Goal: Information Seeking & Learning: Learn about a topic

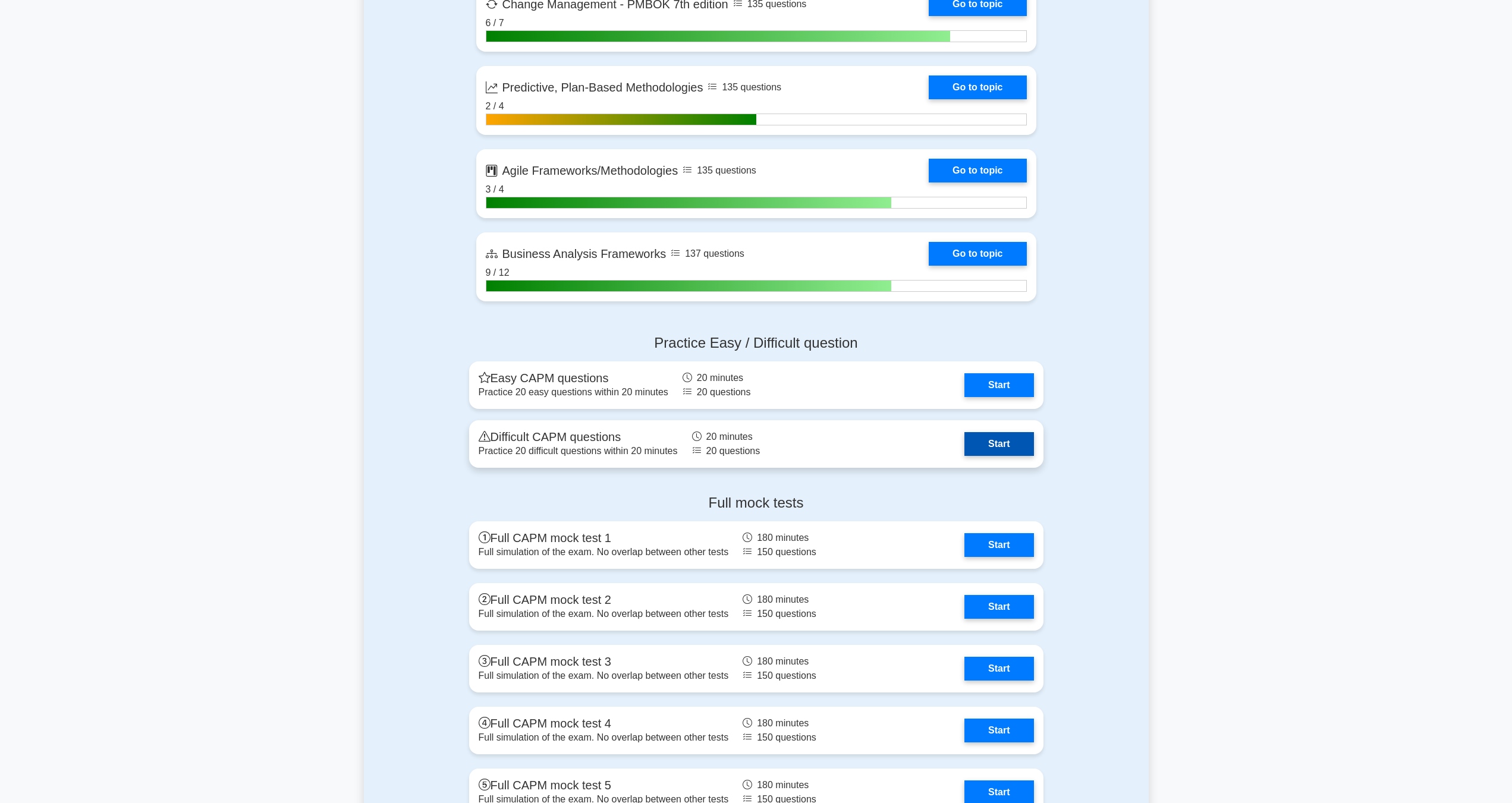
click at [1006, 442] on link "Start" at bounding box center [999, 444] width 69 height 24
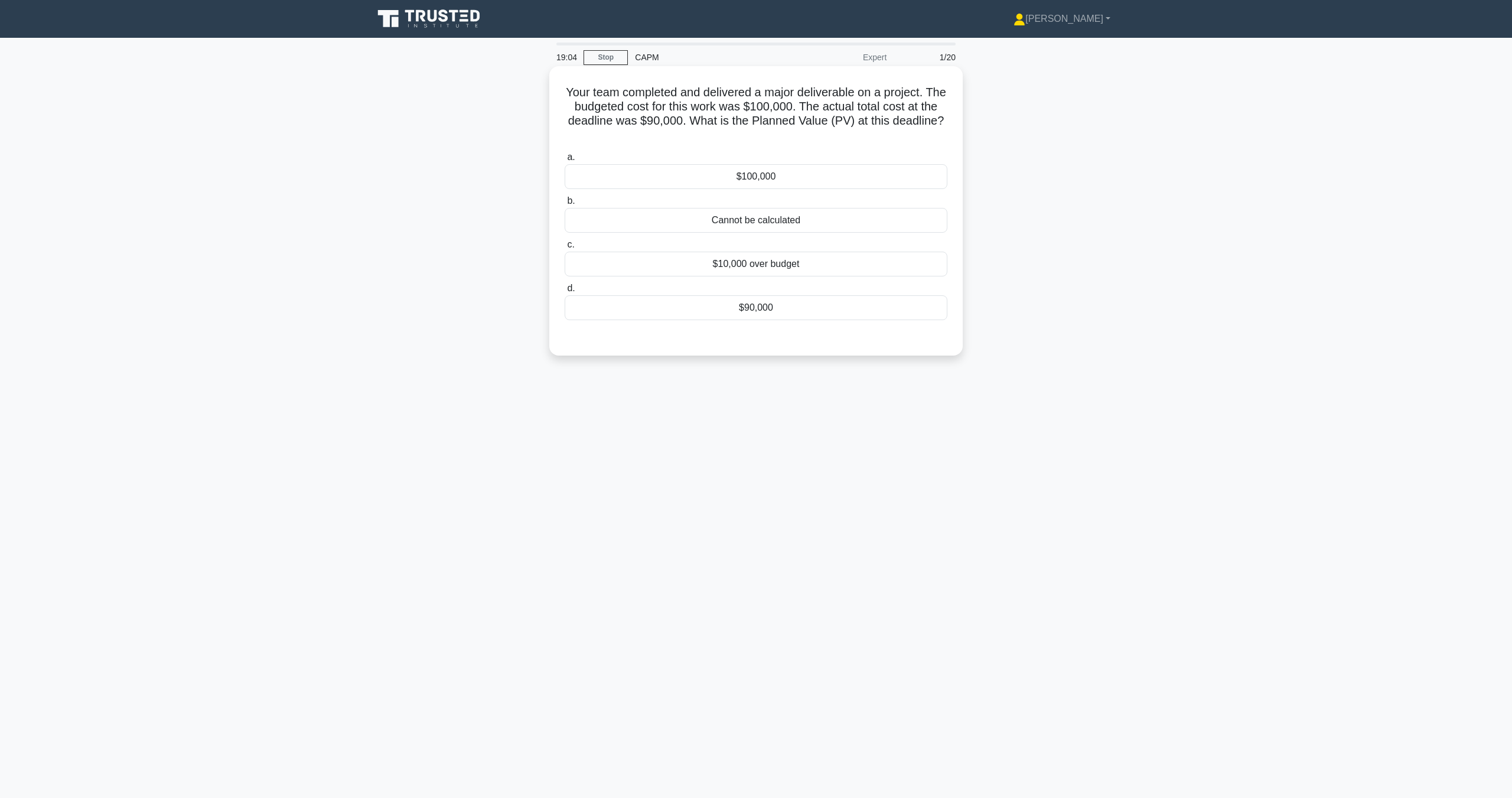
click at [735, 177] on div "$100,000" at bounding box center [756, 177] width 383 height 25
click at [565, 161] on input "a. $100,000" at bounding box center [565, 158] width 0 height 8
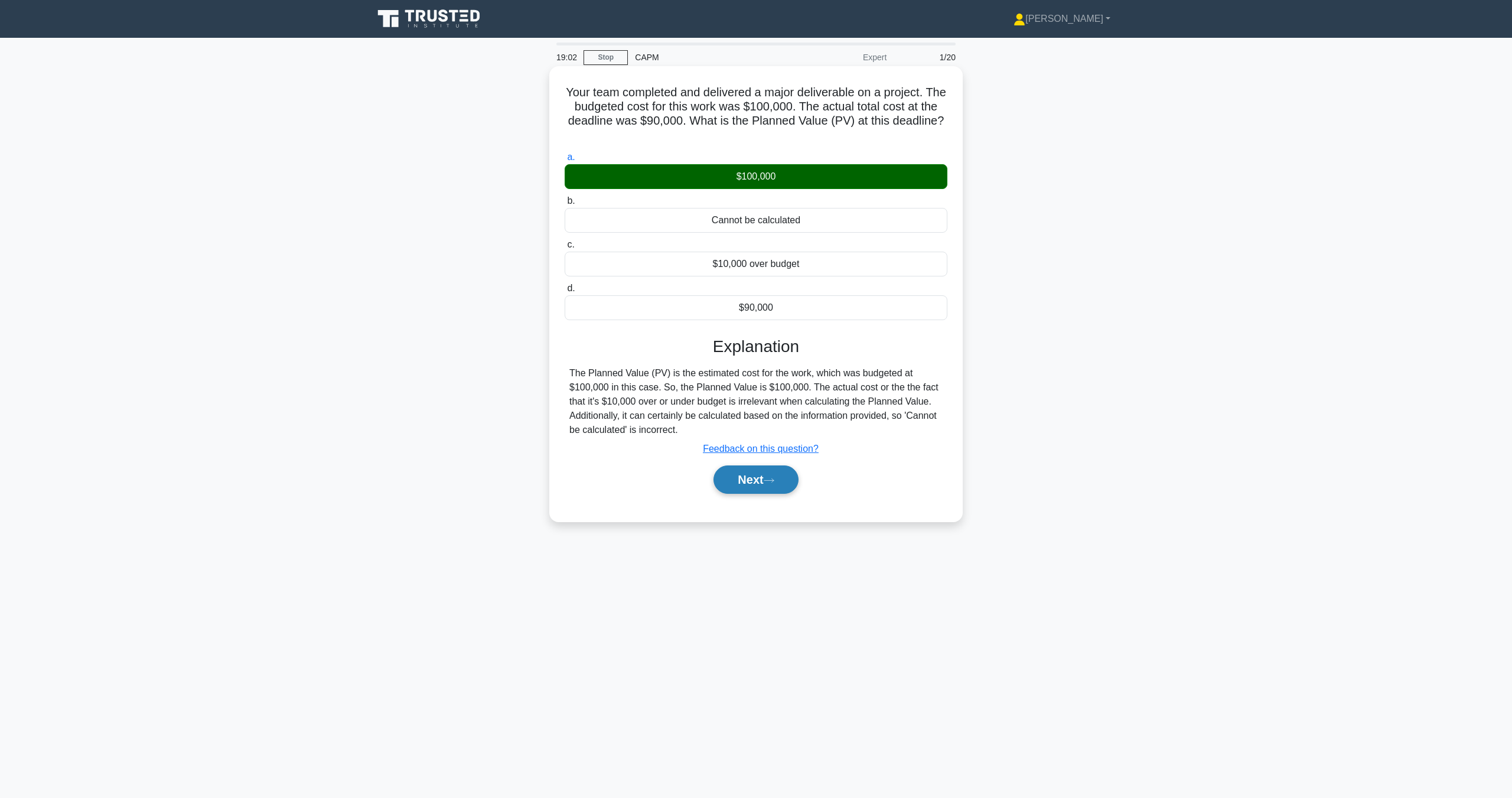
click at [746, 479] on button "Next" at bounding box center [756, 479] width 85 height 28
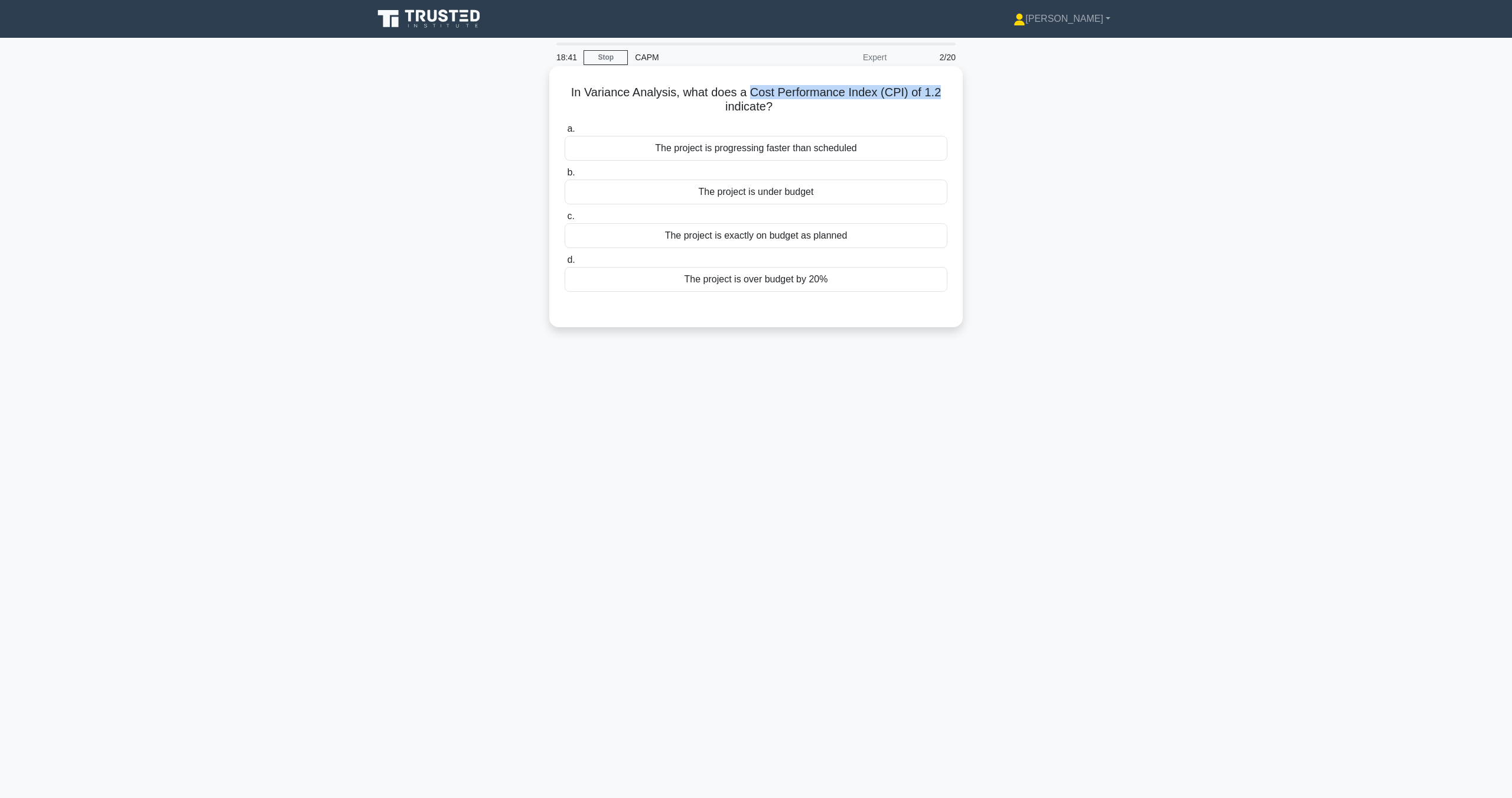
drag, startPoint x: 751, startPoint y: 90, endPoint x: 943, endPoint y: 94, distance: 192.0
click at [943, 94] on h5 "In Variance Analysis, what does a Cost Performance Index (CPI) of 1.2 indicate?…" at bounding box center [756, 100] width 385 height 30
copy h5 "Cost Performance Index (CPI) of 1.2"
click at [777, 147] on div "The project is progressing faster than scheduled" at bounding box center [756, 148] width 383 height 25
click at [565, 133] on input "a. The project is progressing faster than scheduled" at bounding box center [565, 129] width 0 height 8
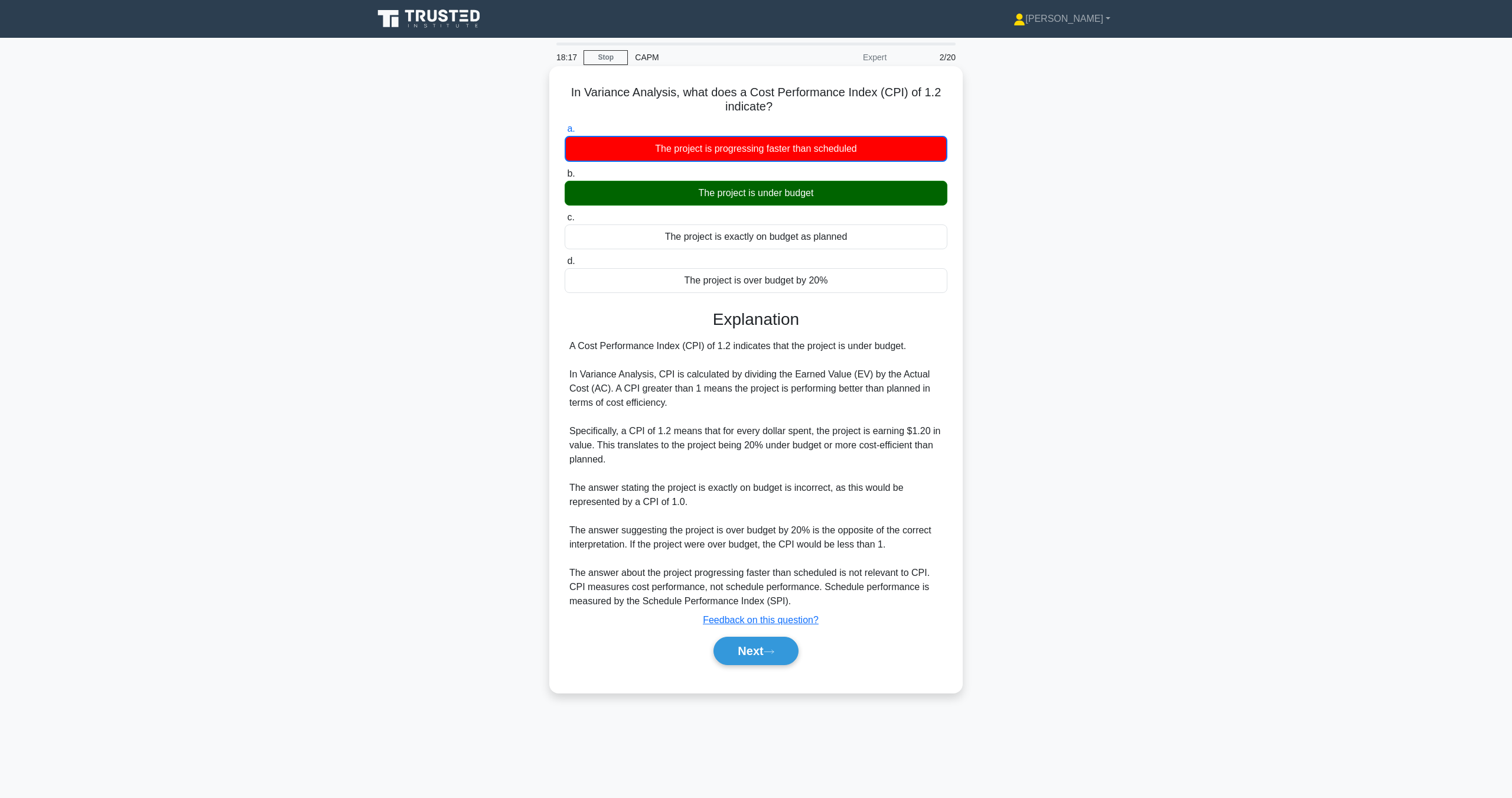
click at [760, 667] on div "Next" at bounding box center [756, 650] width 383 height 38
click at [760, 658] on button "Next" at bounding box center [756, 650] width 85 height 28
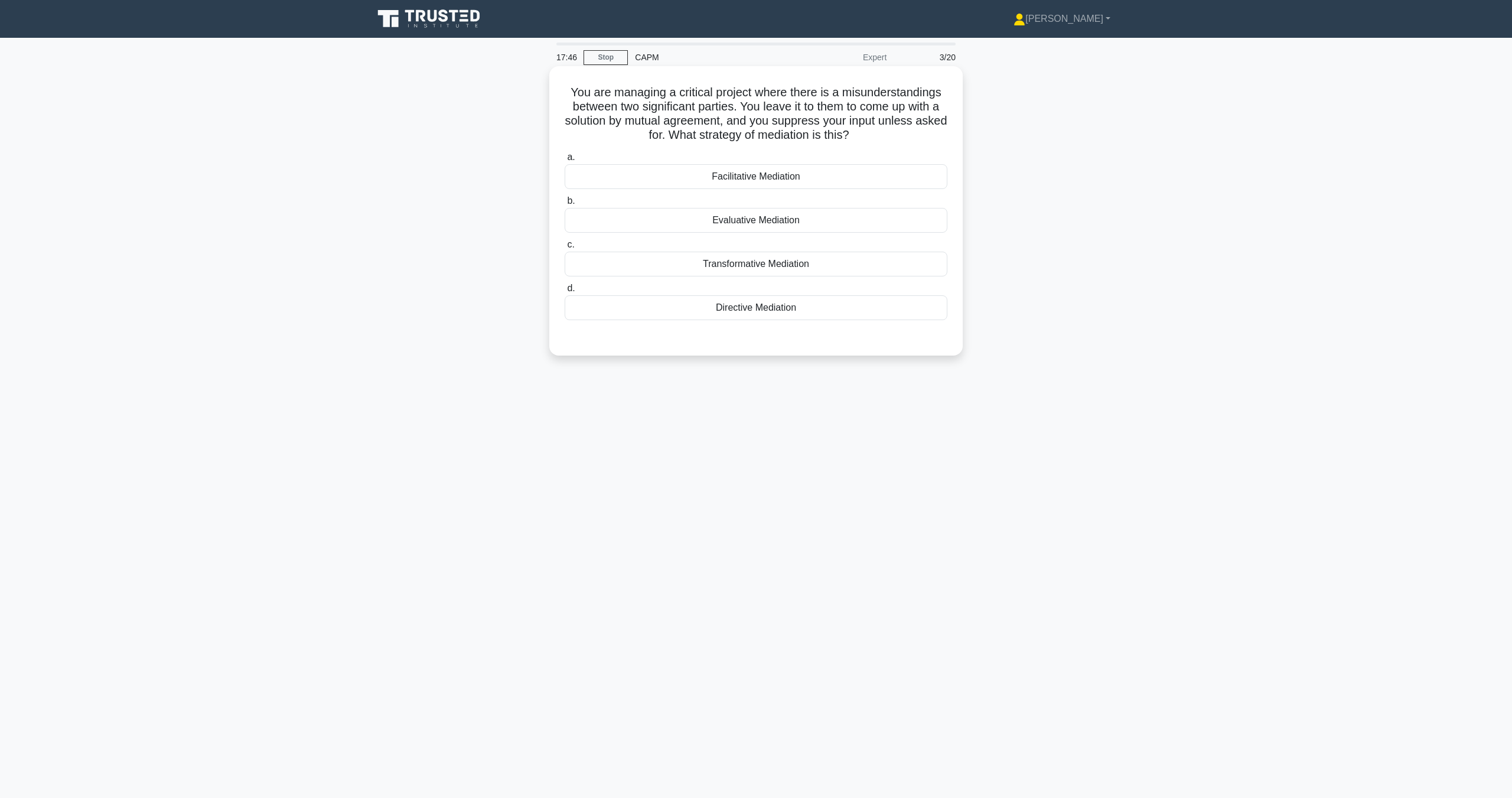
click at [740, 174] on div "Facilitative Mediation" at bounding box center [756, 177] width 383 height 25
click at [565, 161] on input "a. Facilitative Mediation" at bounding box center [565, 158] width 0 height 8
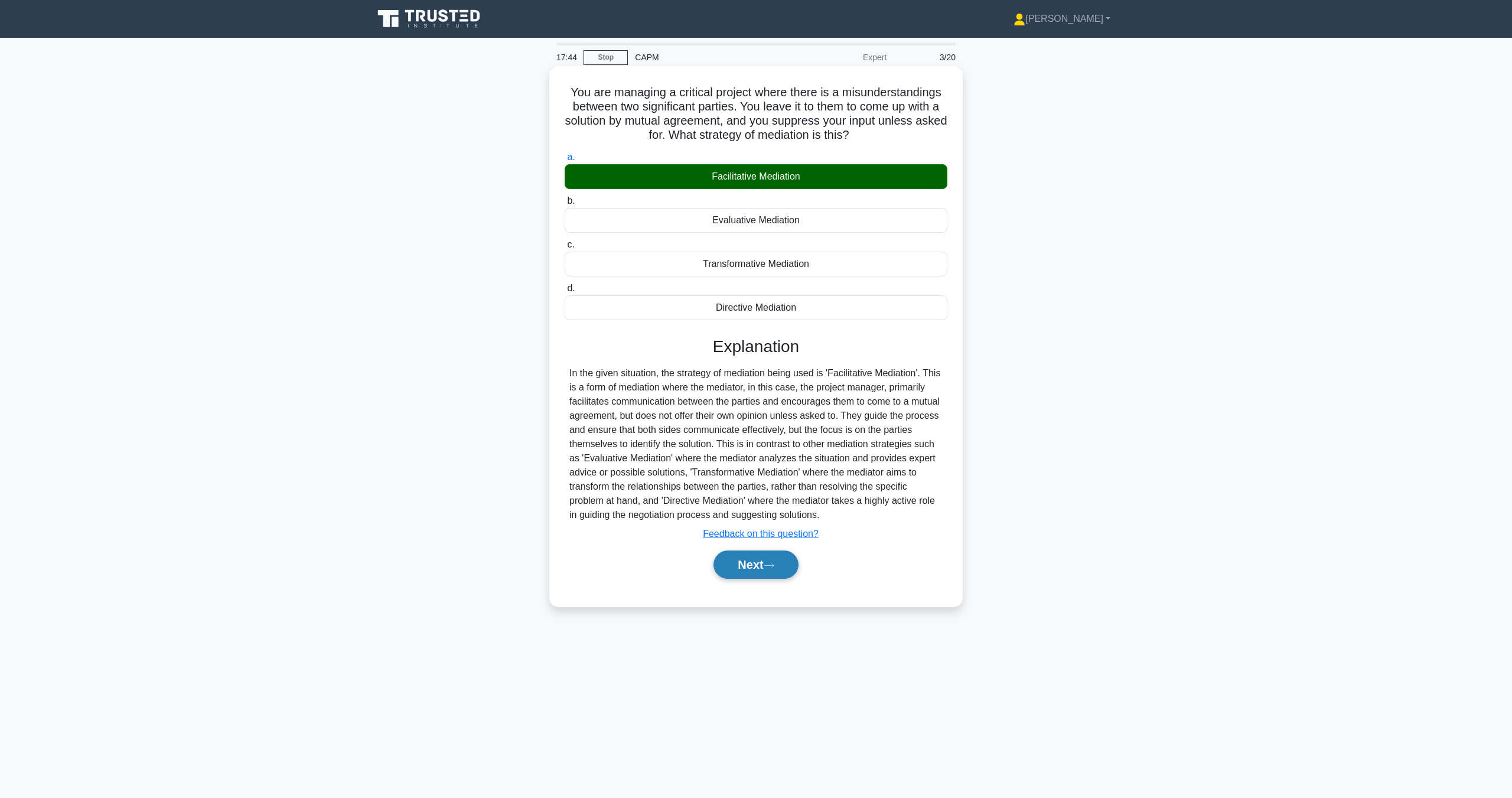
click at [727, 556] on button "Next" at bounding box center [756, 564] width 85 height 28
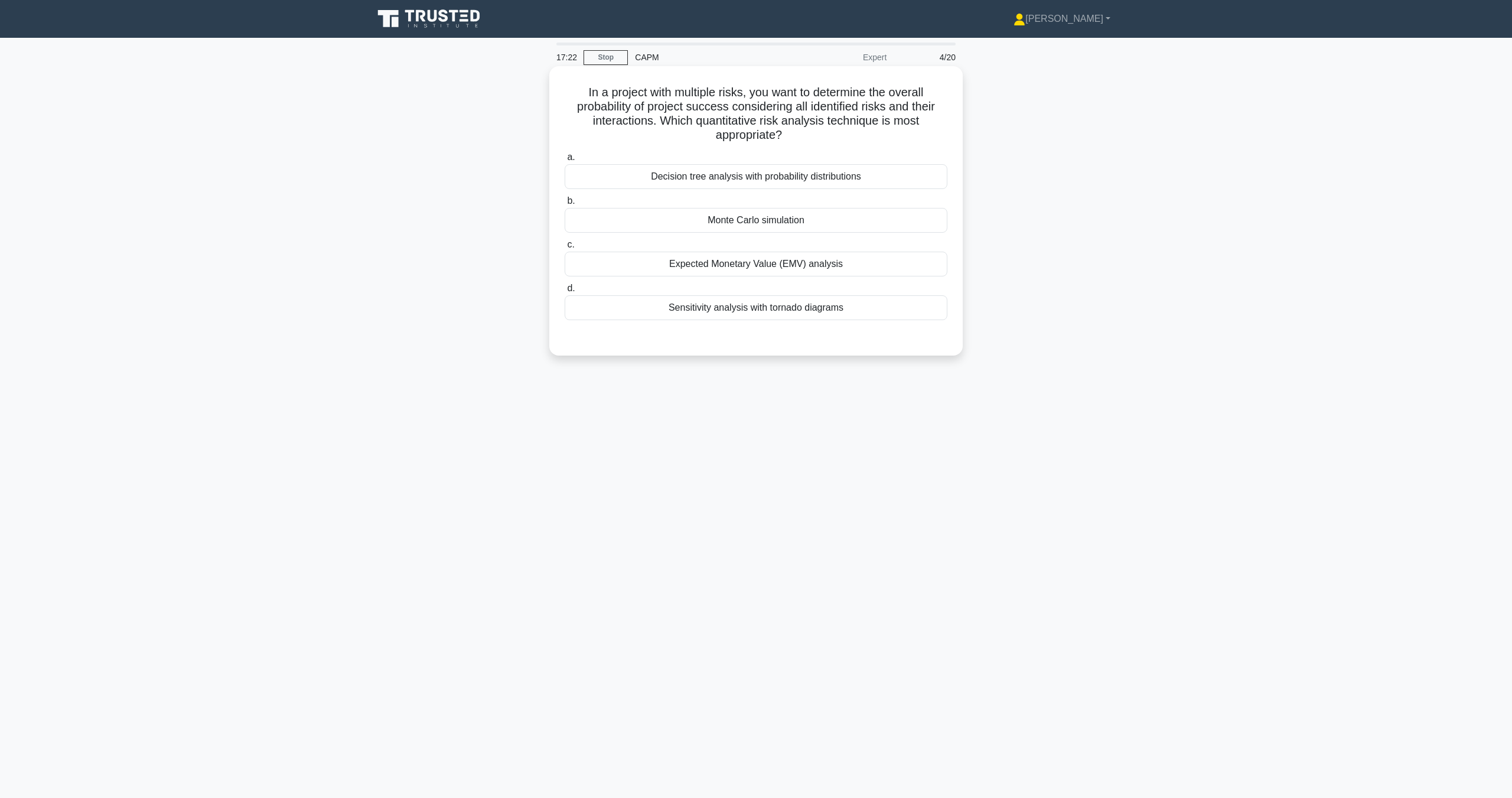
click at [736, 180] on div "Decision tree analysis with probability distributions" at bounding box center [756, 177] width 383 height 25
click at [565, 161] on input "a. Decision tree analysis with probability distributions" at bounding box center [565, 158] width 0 height 8
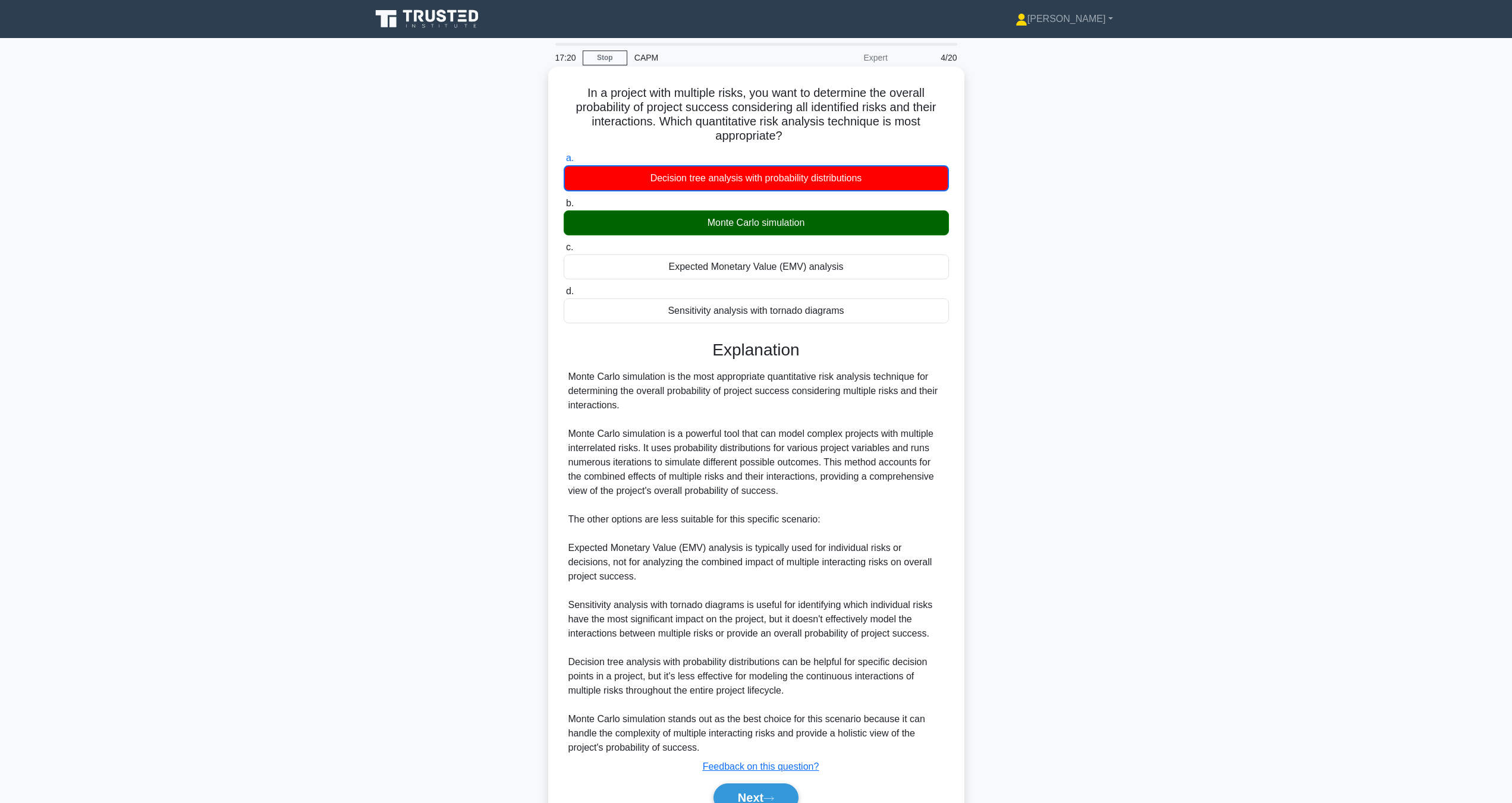
scroll to position [60, 0]
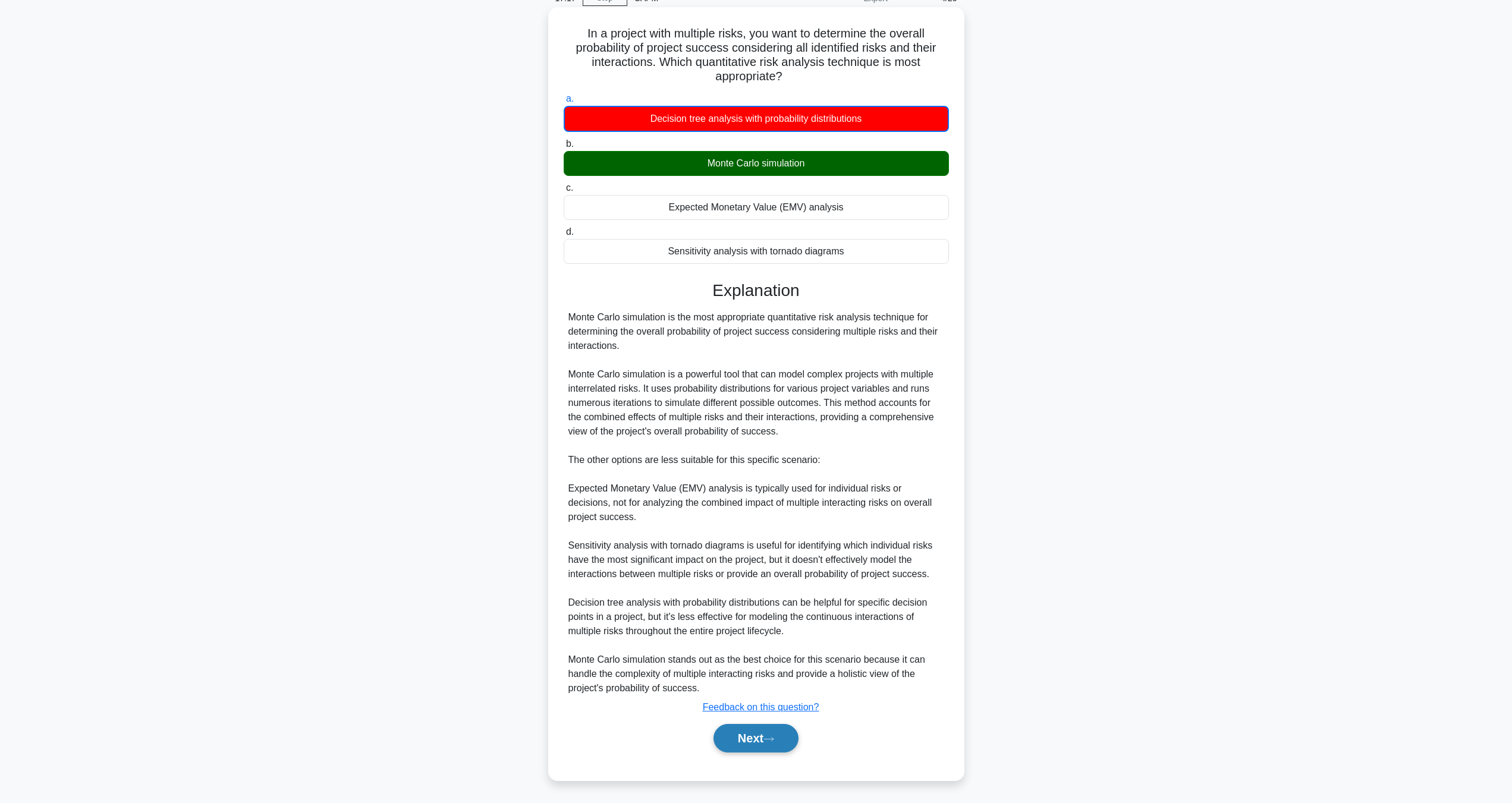
click at [770, 741] on icon at bounding box center [769, 739] width 11 height 6
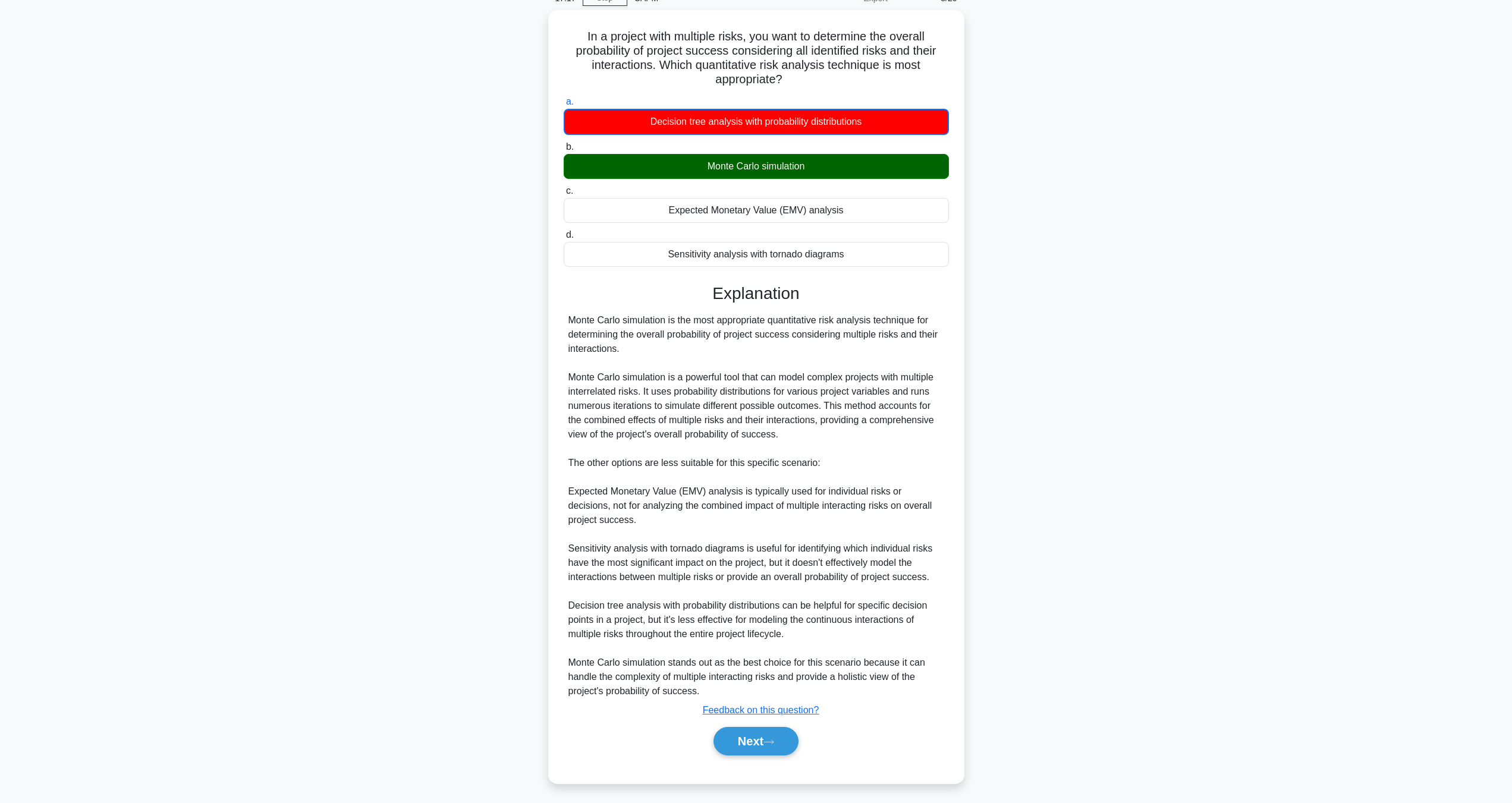
scroll to position [0, 0]
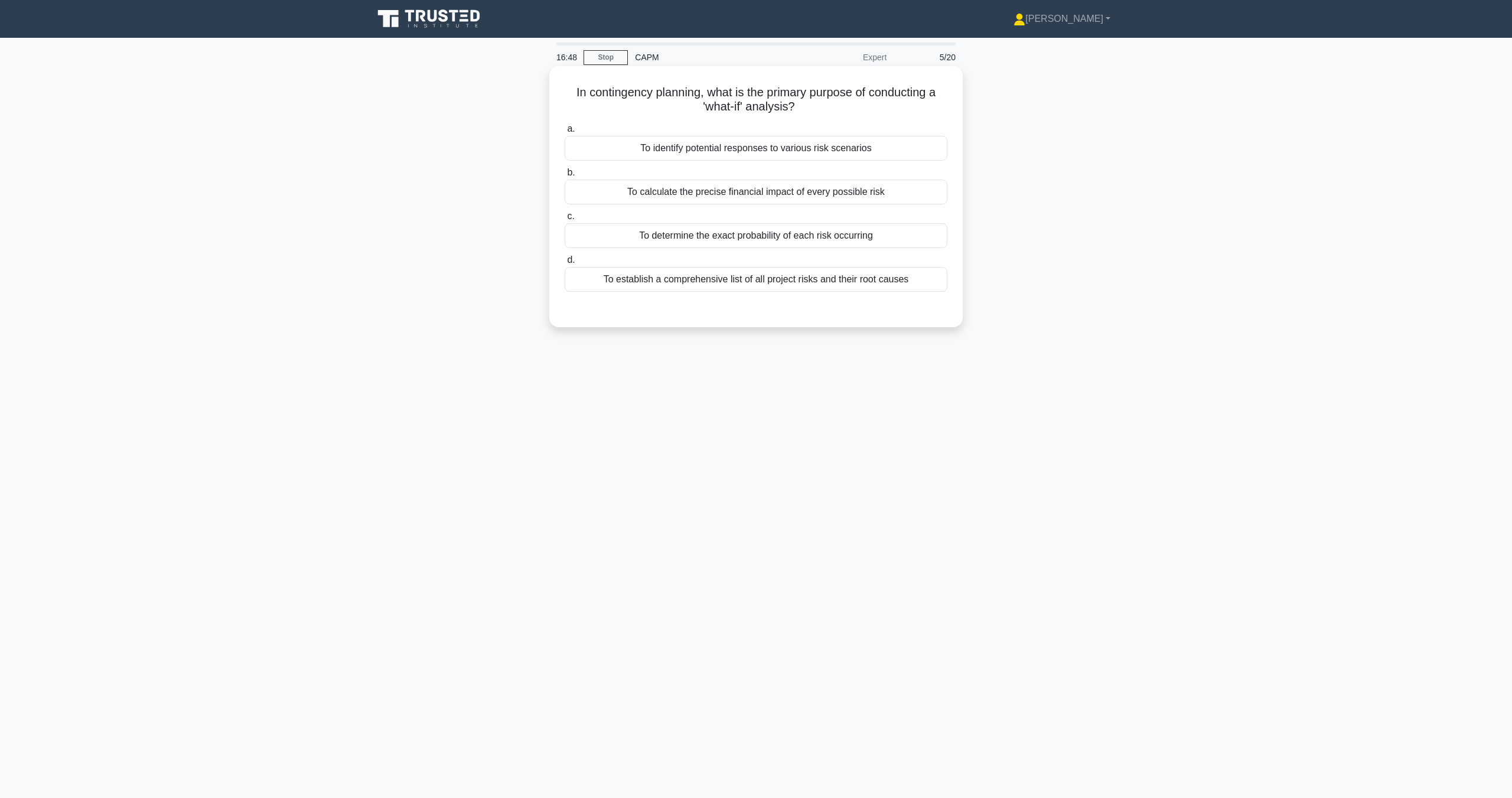
click at [870, 288] on div "To establish a comprehensive list of all project risks and their root causes" at bounding box center [756, 279] width 383 height 25
click at [565, 264] on input "d. To establish a comprehensive list of all project risks and their root causes" at bounding box center [565, 261] width 0 height 8
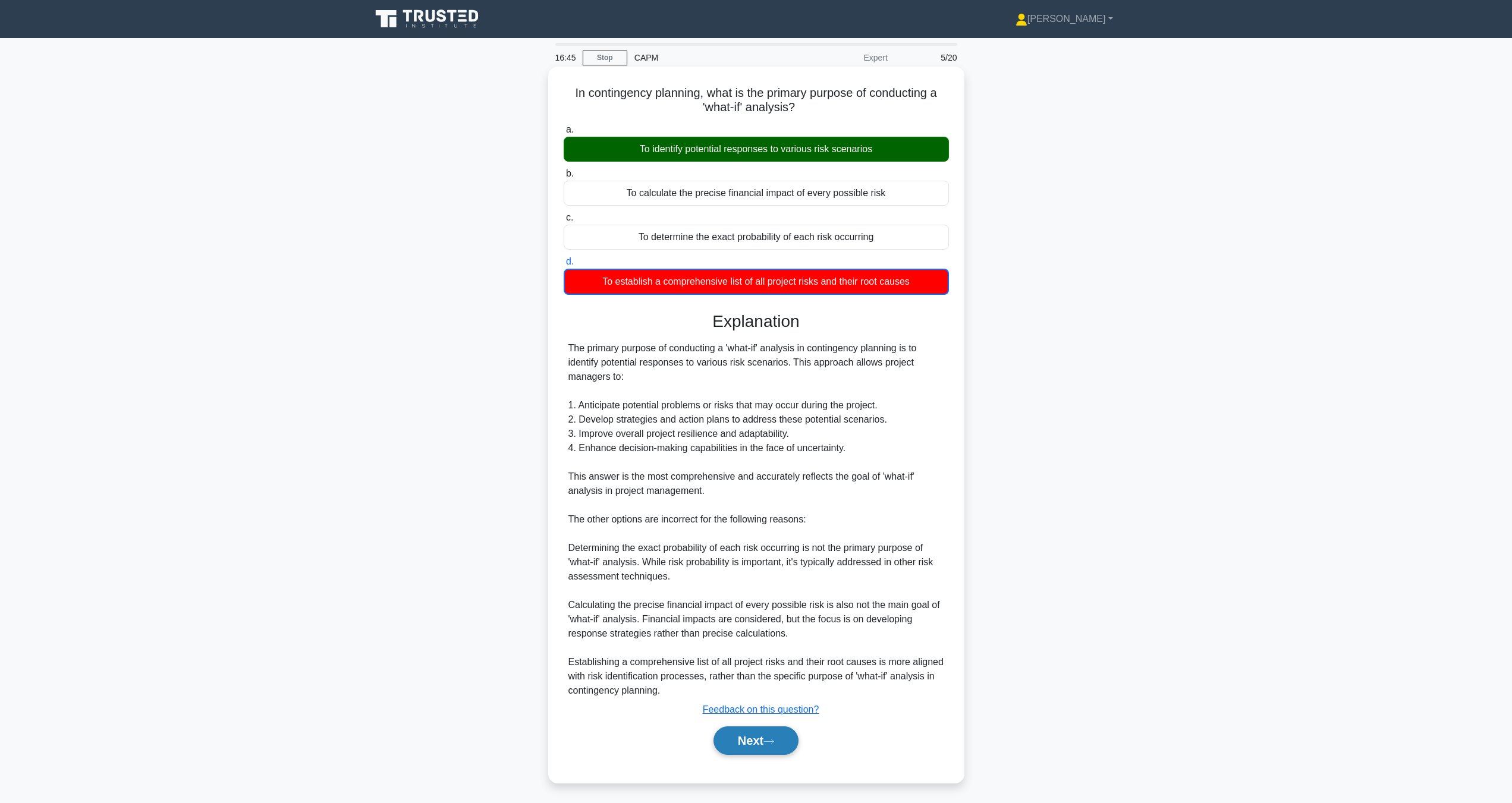
click at [780, 742] on button "Next" at bounding box center [756, 741] width 85 height 28
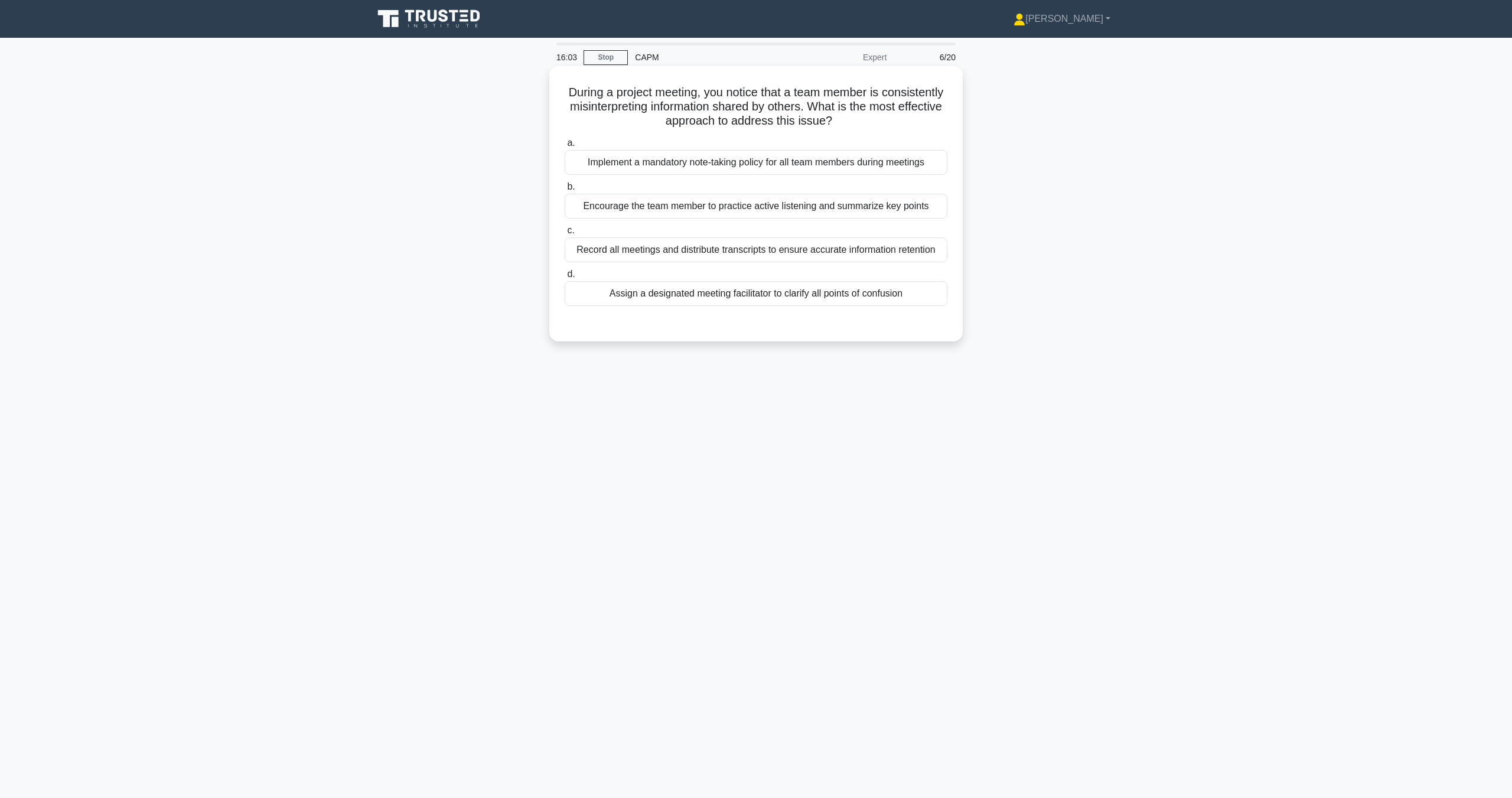
click at [846, 257] on div "Record all meetings and distribute transcripts to ensure accurate information r…" at bounding box center [756, 250] width 383 height 25
click at [565, 235] on input "c. Record all meetings and distribute transcripts to ensure accurate informatio…" at bounding box center [565, 231] width 0 height 8
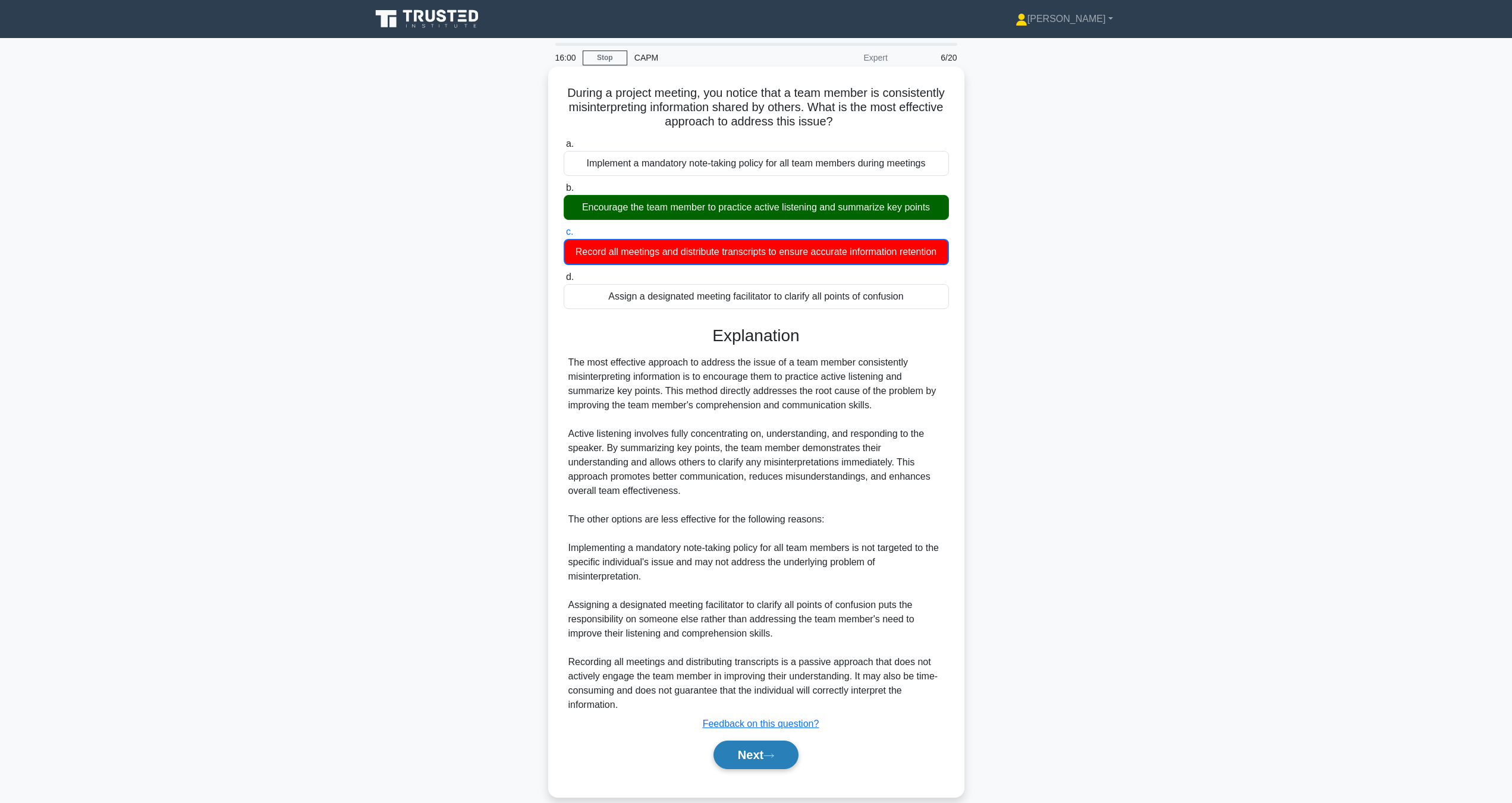
click at [772, 765] on button "Next" at bounding box center [756, 755] width 85 height 28
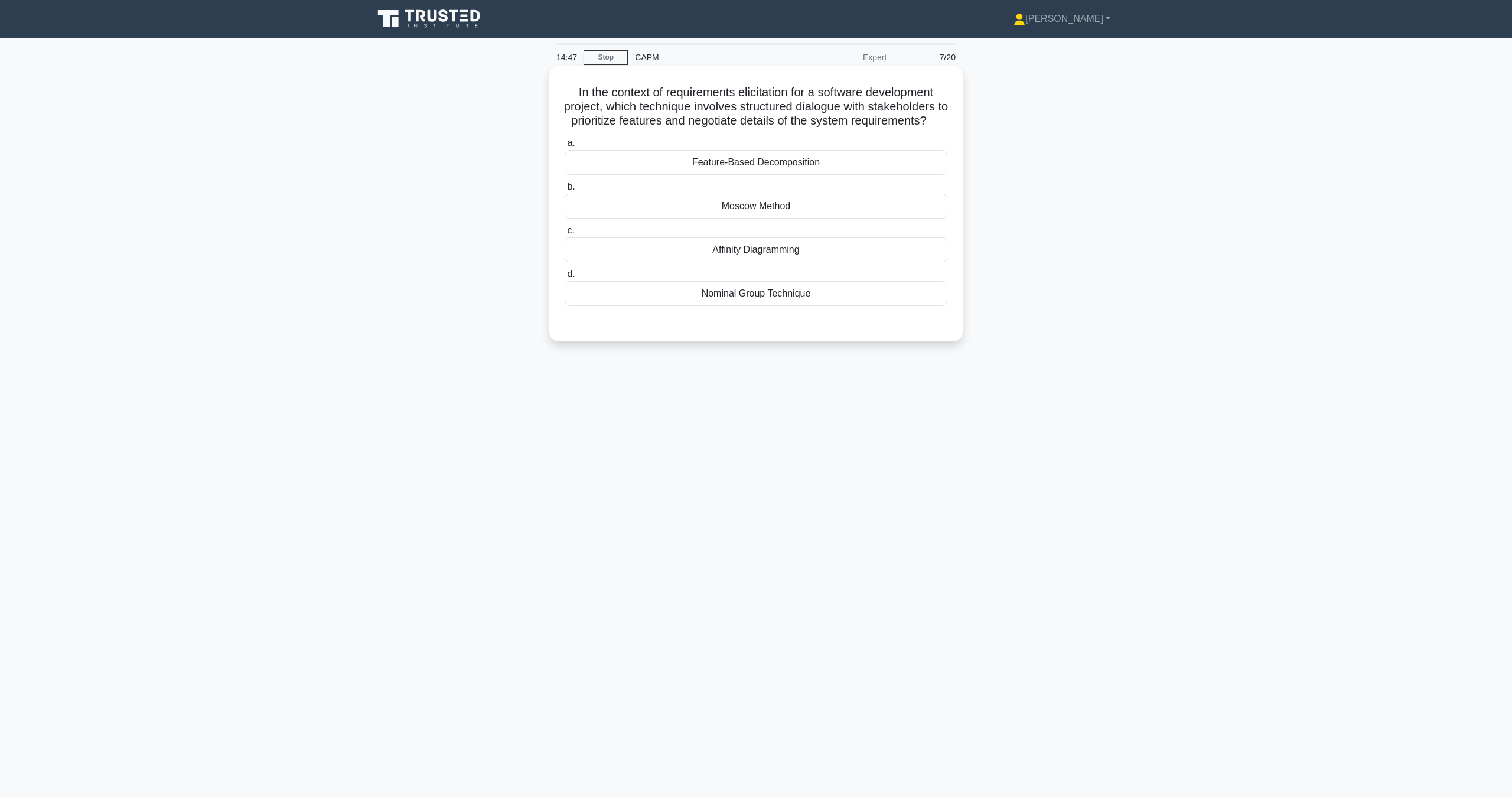
click at [751, 262] on div "Affinity Diagramming" at bounding box center [756, 250] width 383 height 25
click at [565, 235] on input "c. Affinity Diagramming" at bounding box center [565, 231] width 0 height 8
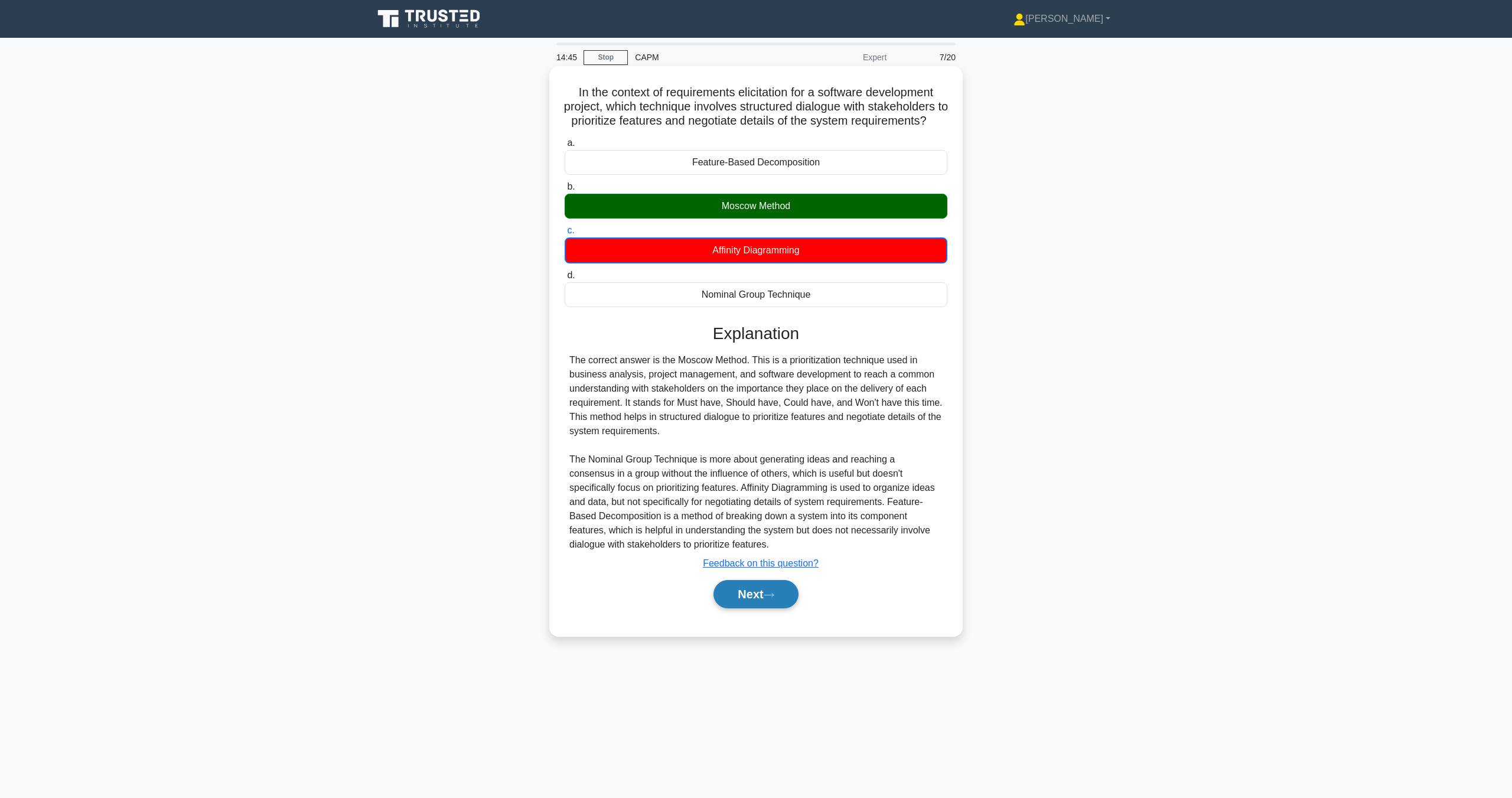
click at [749, 608] on button "Next" at bounding box center [756, 594] width 85 height 28
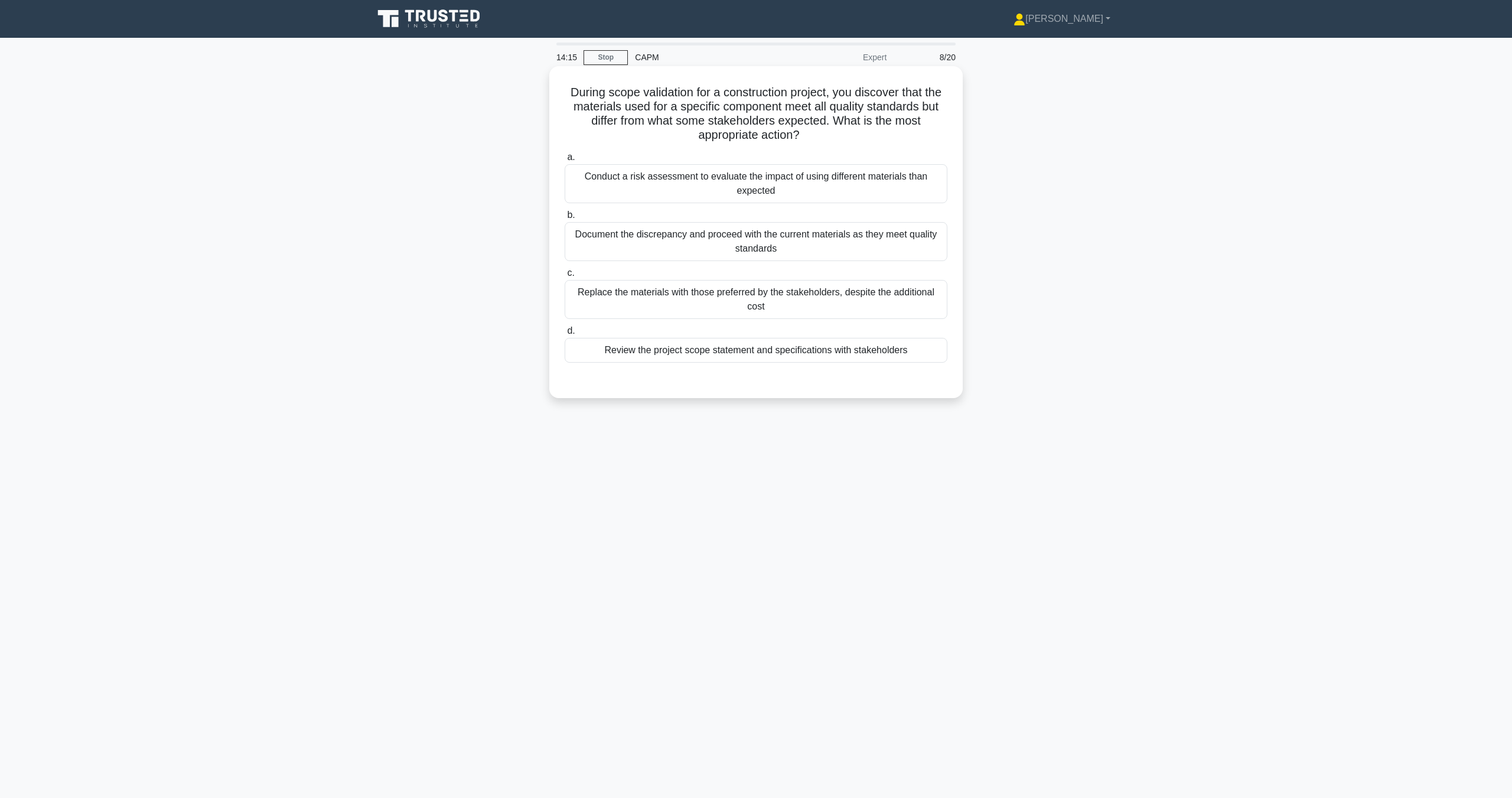
click at [711, 243] on div "Document the discrepancy and proceed with the current materials as they meet qu…" at bounding box center [756, 242] width 383 height 39
click at [565, 219] on input "b. Document the discrepancy and proceed with the current materials as they meet…" at bounding box center [565, 215] width 0 height 8
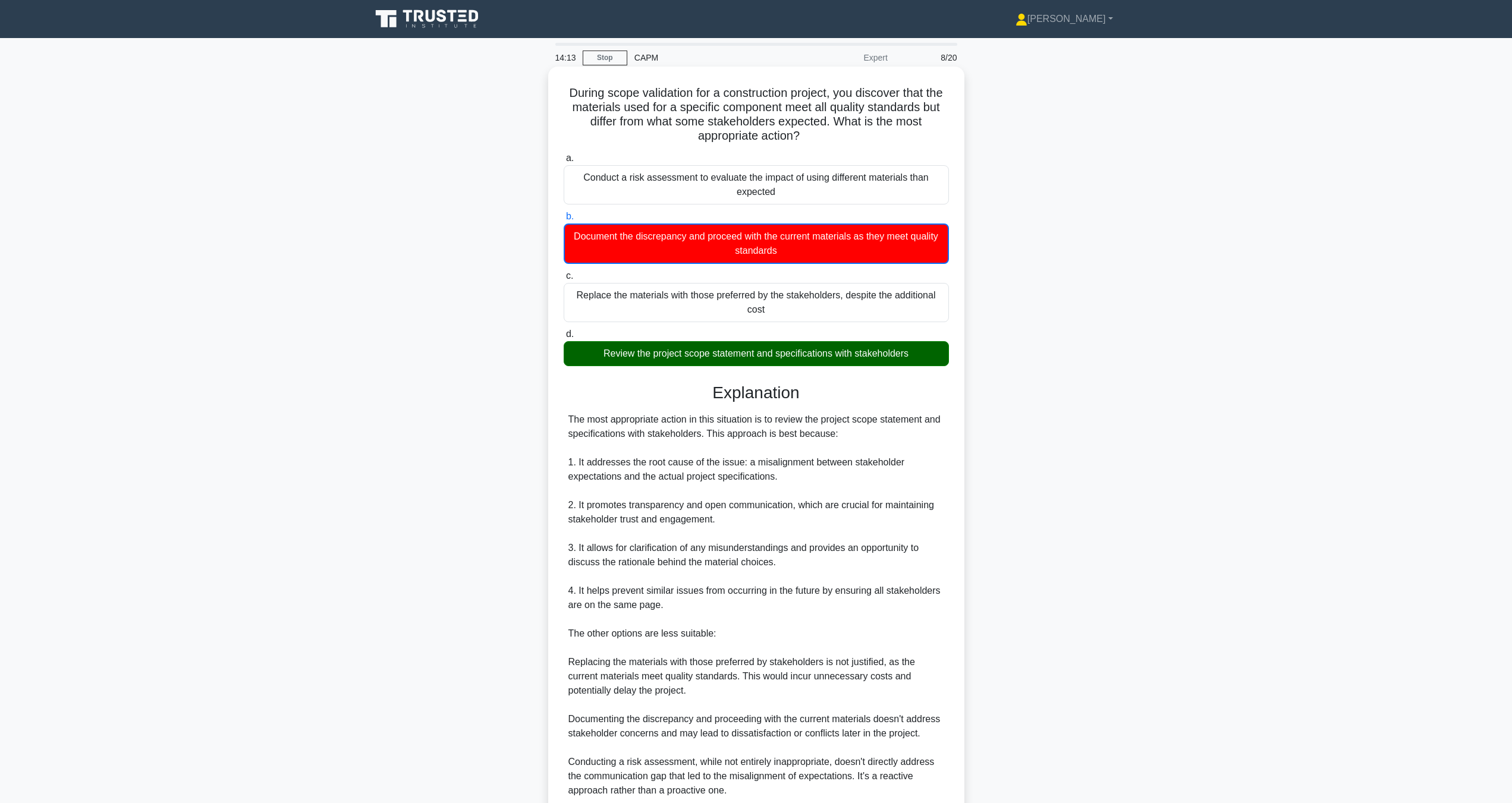
scroll to position [159, 0]
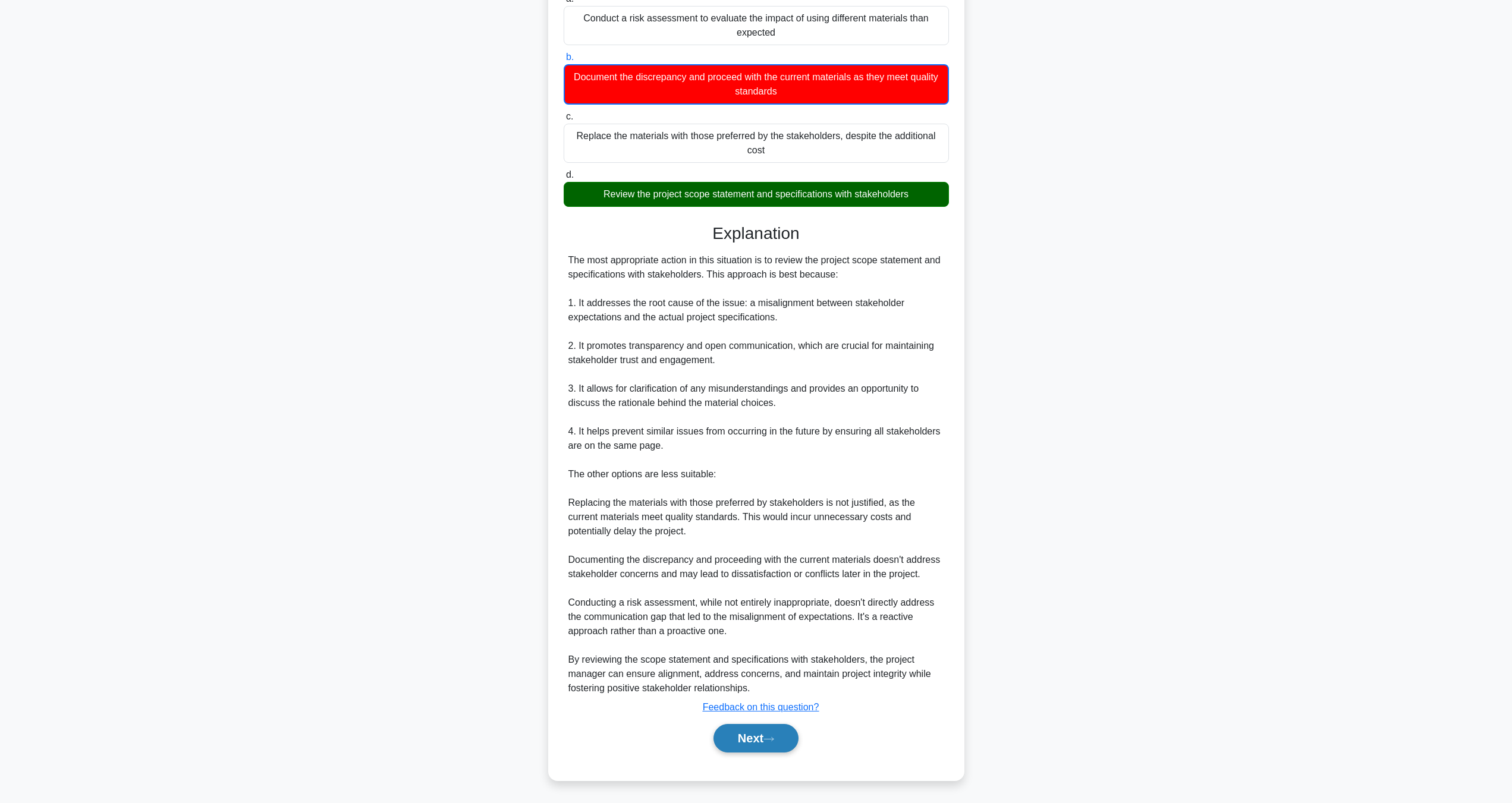
click at [763, 730] on button "Next" at bounding box center [756, 738] width 85 height 28
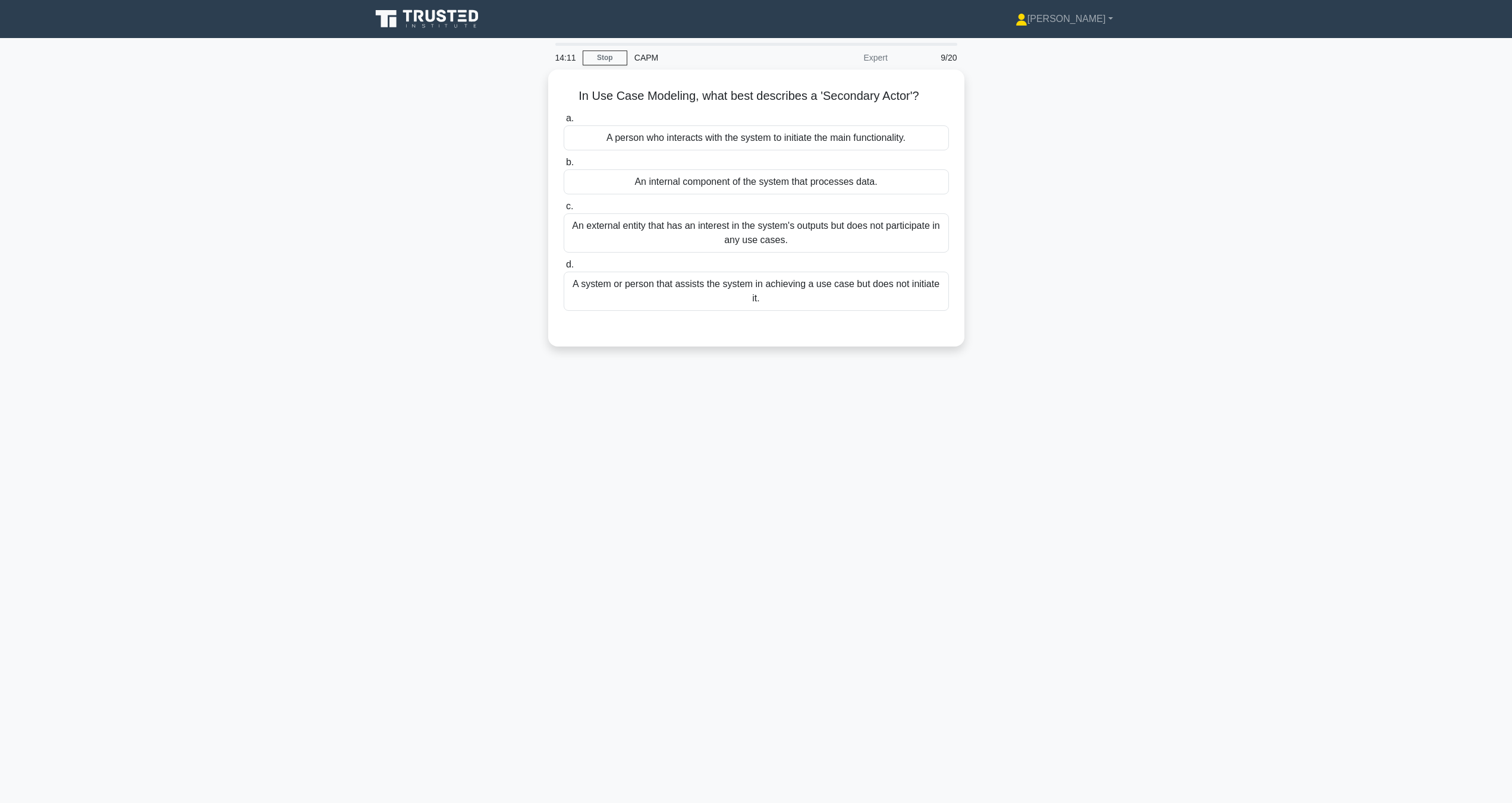
scroll to position [0, 0]
click at [917, 285] on div "A system or person that assists the system in achieving a use case but does not…" at bounding box center [762, 288] width 386 height 39
click at [569, 265] on input "d. A system or person that assists the system in achieving a use case but does …" at bounding box center [569, 262] width 0 height 8
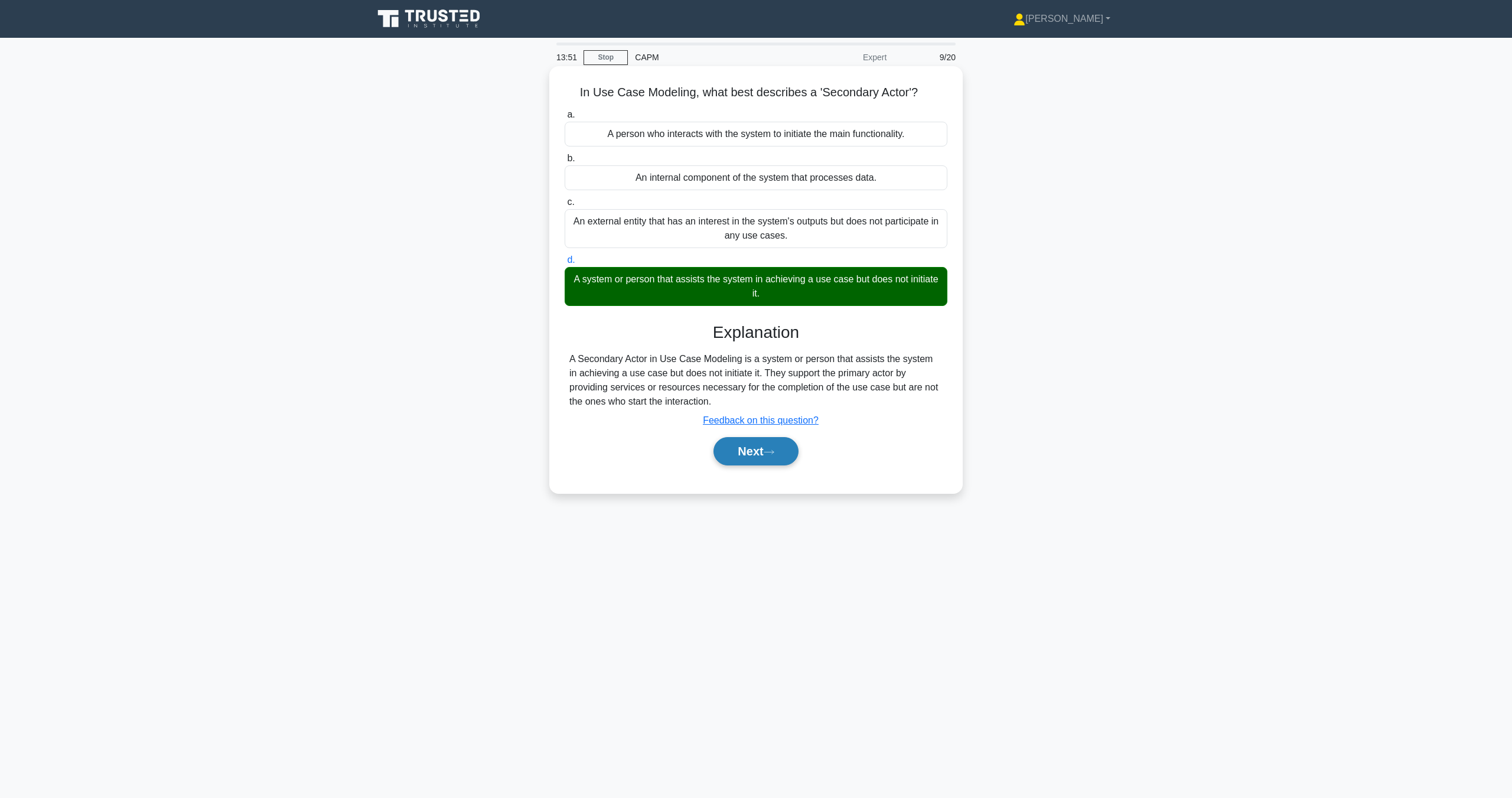
click at [741, 457] on button "Next" at bounding box center [756, 451] width 85 height 28
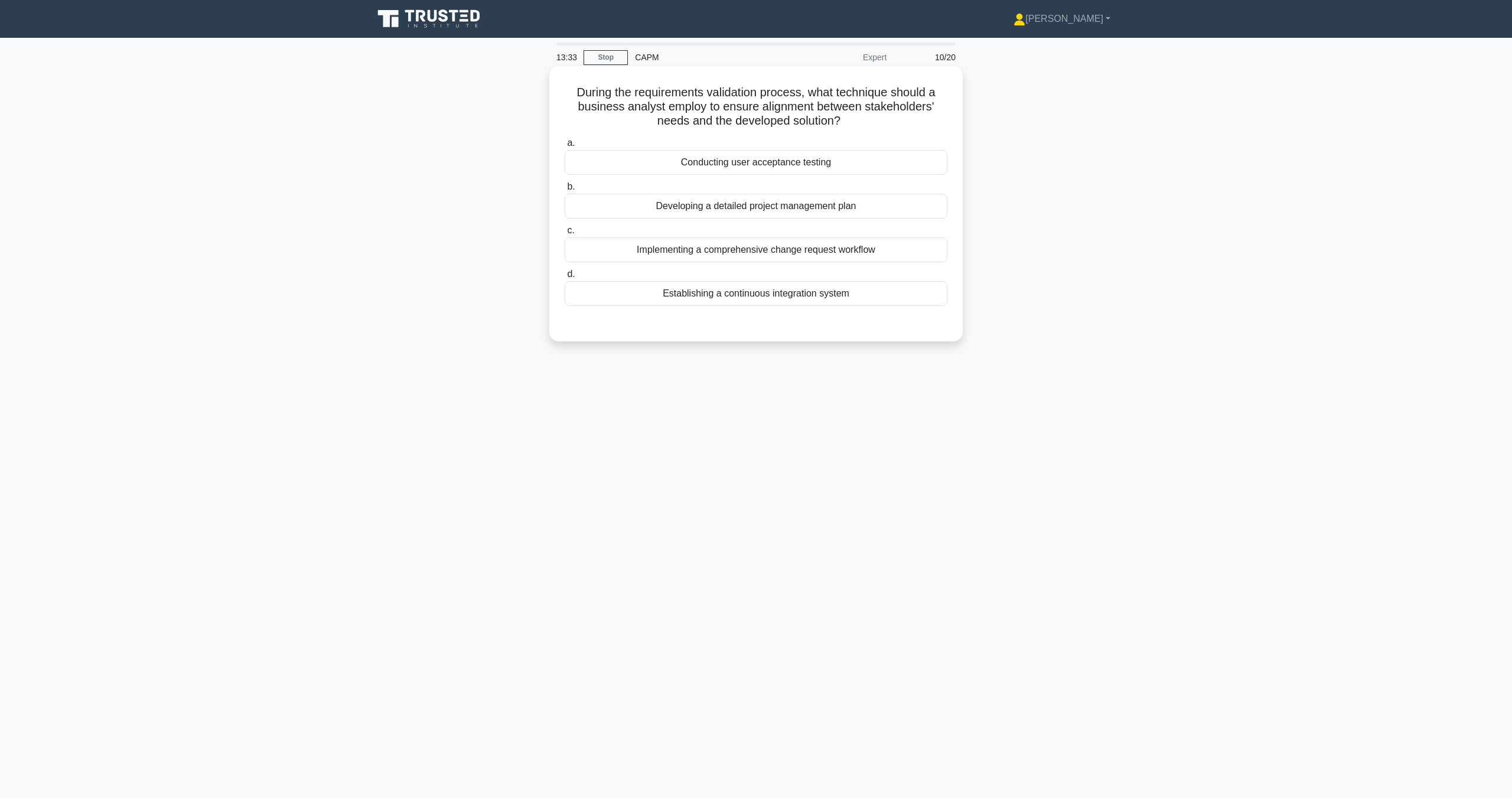
click at [758, 202] on div "Developing a detailed project management plan" at bounding box center [756, 206] width 383 height 25
click at [565, 191] on input "b. Developing a detailed project management plan" at bounding box center [565, 187] width 0 height 8
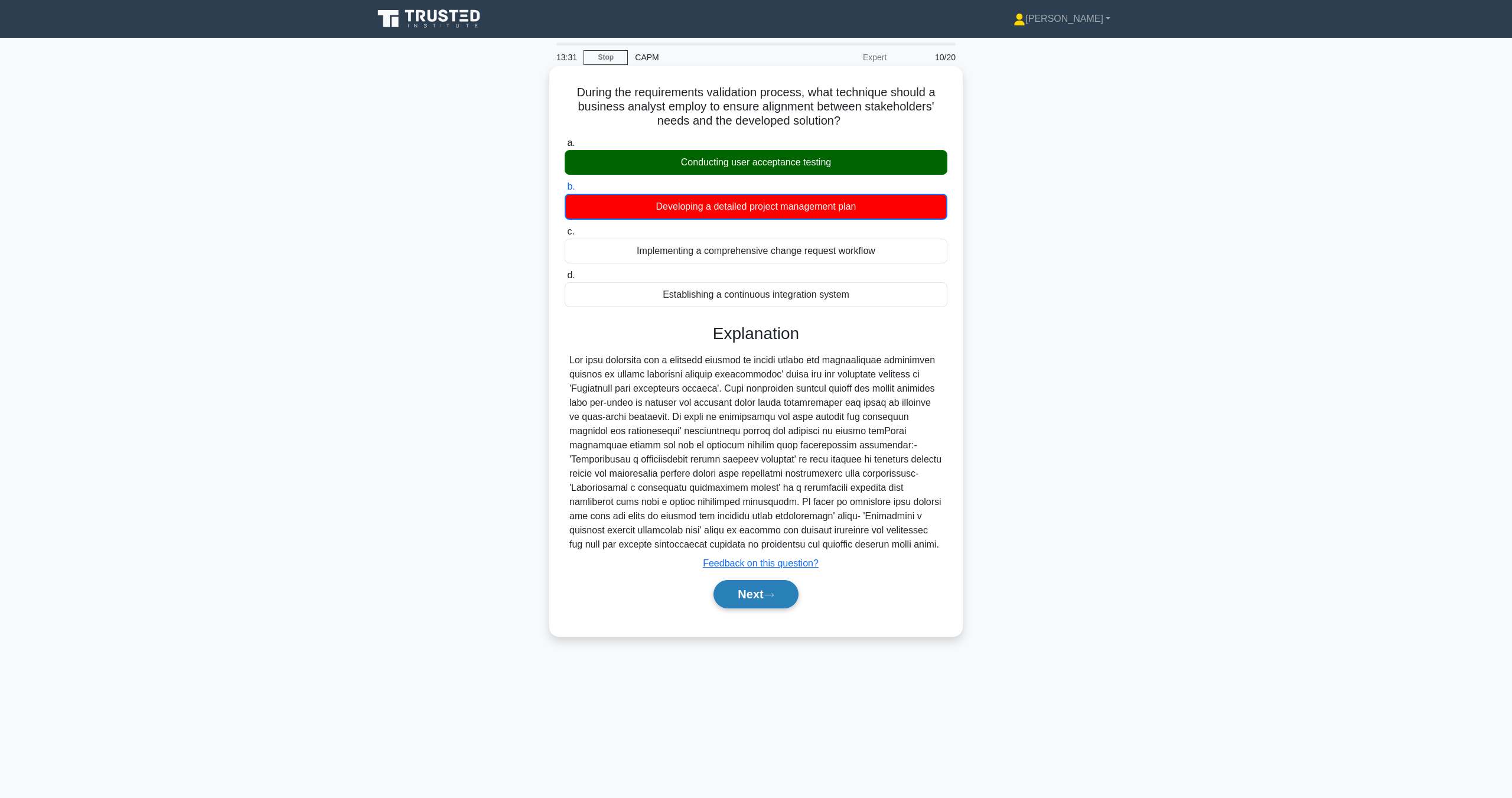
click at [774, 593] on icon at bounding box center [769, 595] width 11 height 6
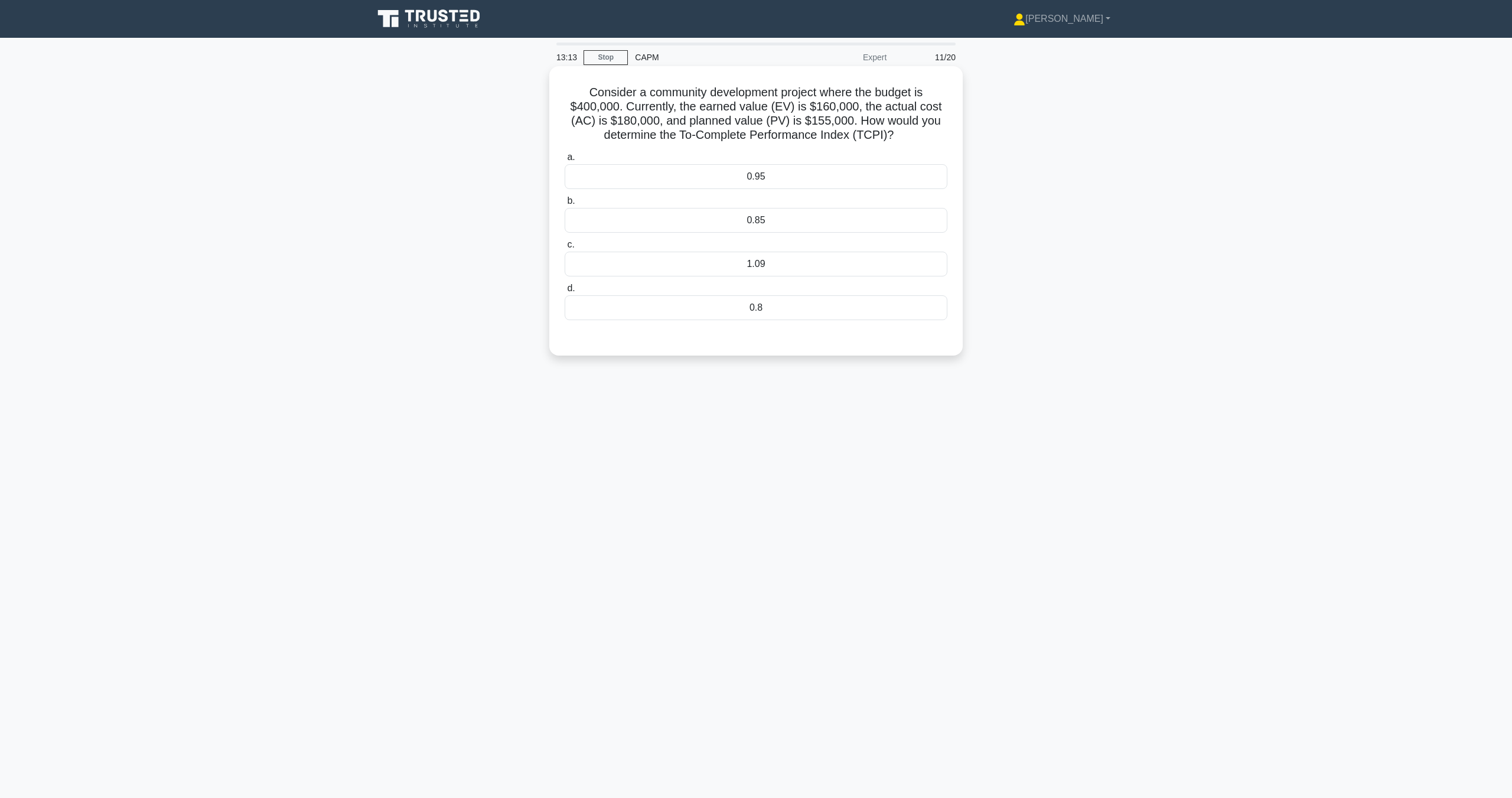
click at [796, 176] on div "0.95" at bounding box center [756, 177] width 383 height 25
click at [565, 161] on input "a. 0.95" at bounding box center [565, 158] width 0 height 8
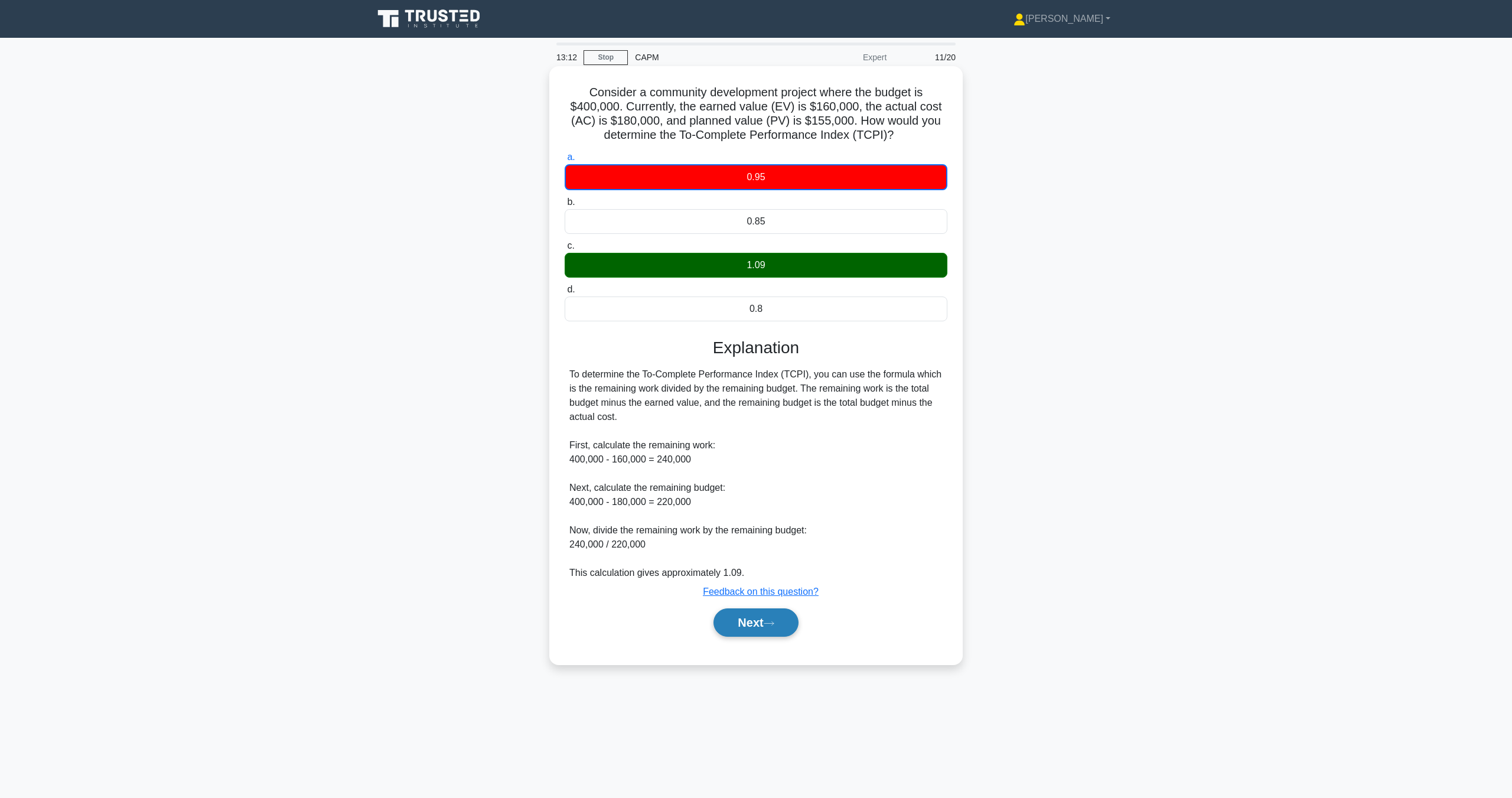
click at [780, 620] on button "Next" at bounding box center [756, 622] width 85 height 28
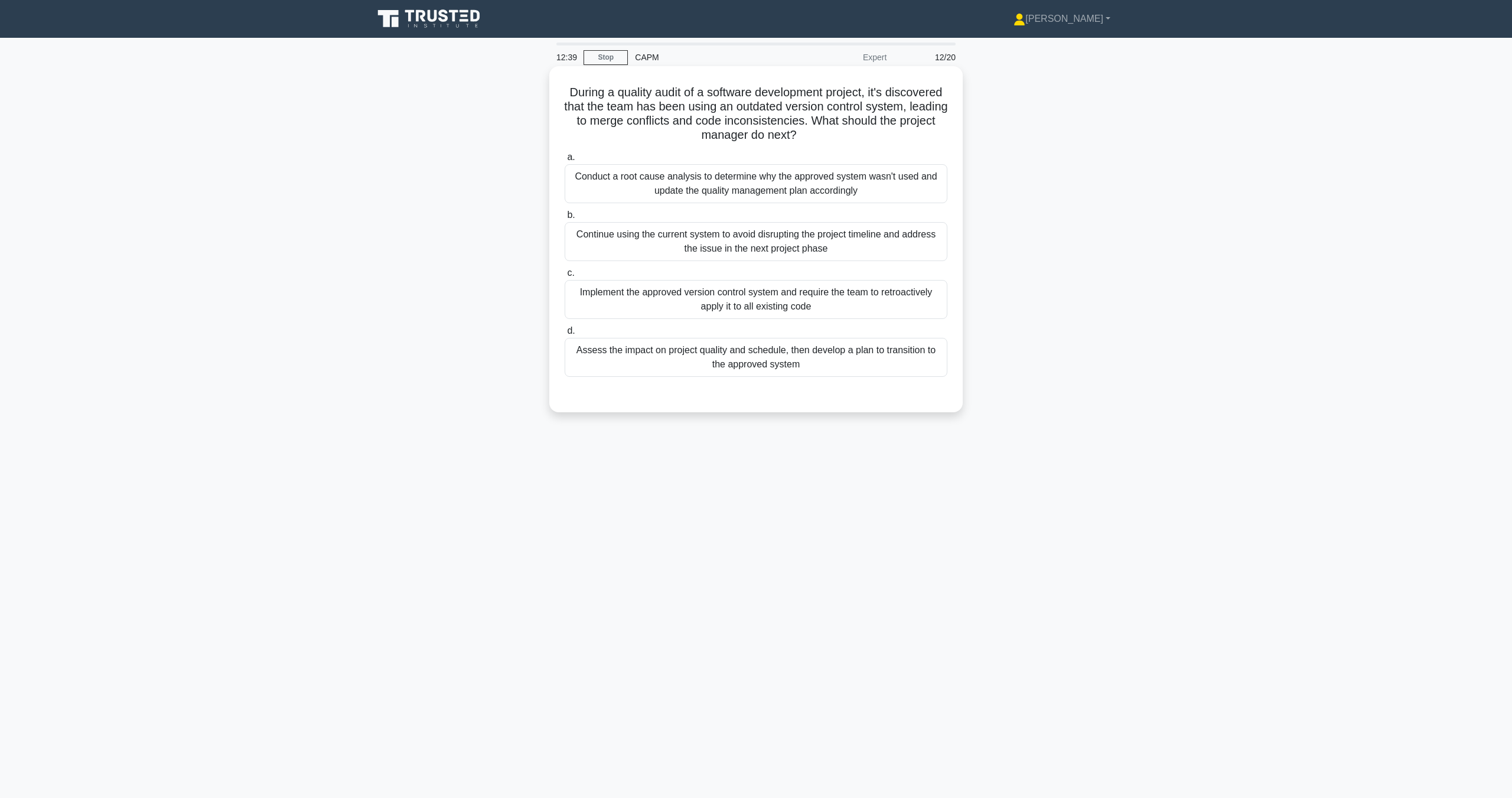
click at [803, 359] on div "Assess the impact on project quality and schedule, then develop a plan to trans…" at bounding box center [756, 358] width 383 height 39
click at [565, 335] on input "d. Assess the impact on project quality and schedule, then develop a plan to tr…" at bounding box center [565, 331] width 0 height 8
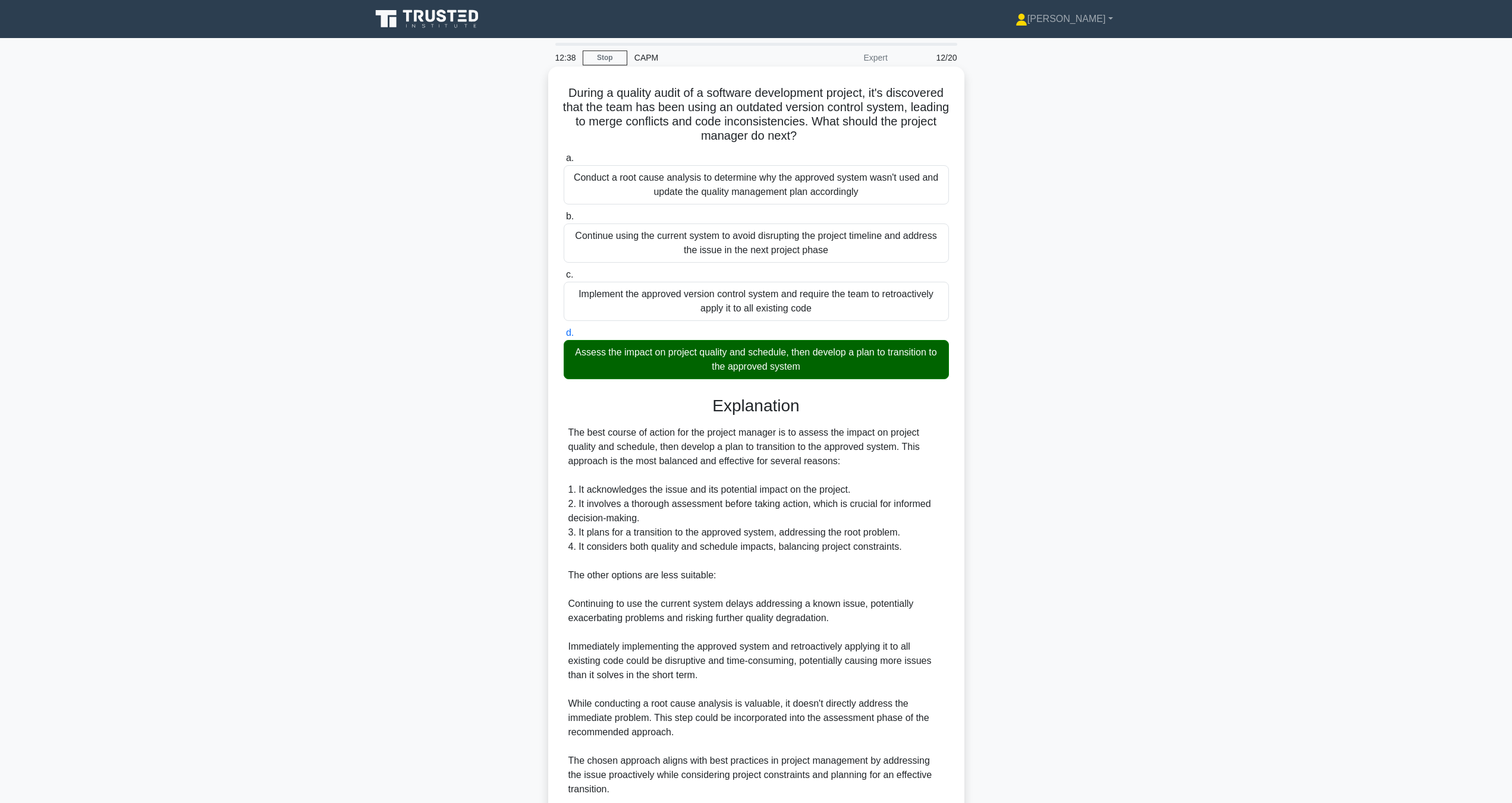
scroll to position [102, 0]
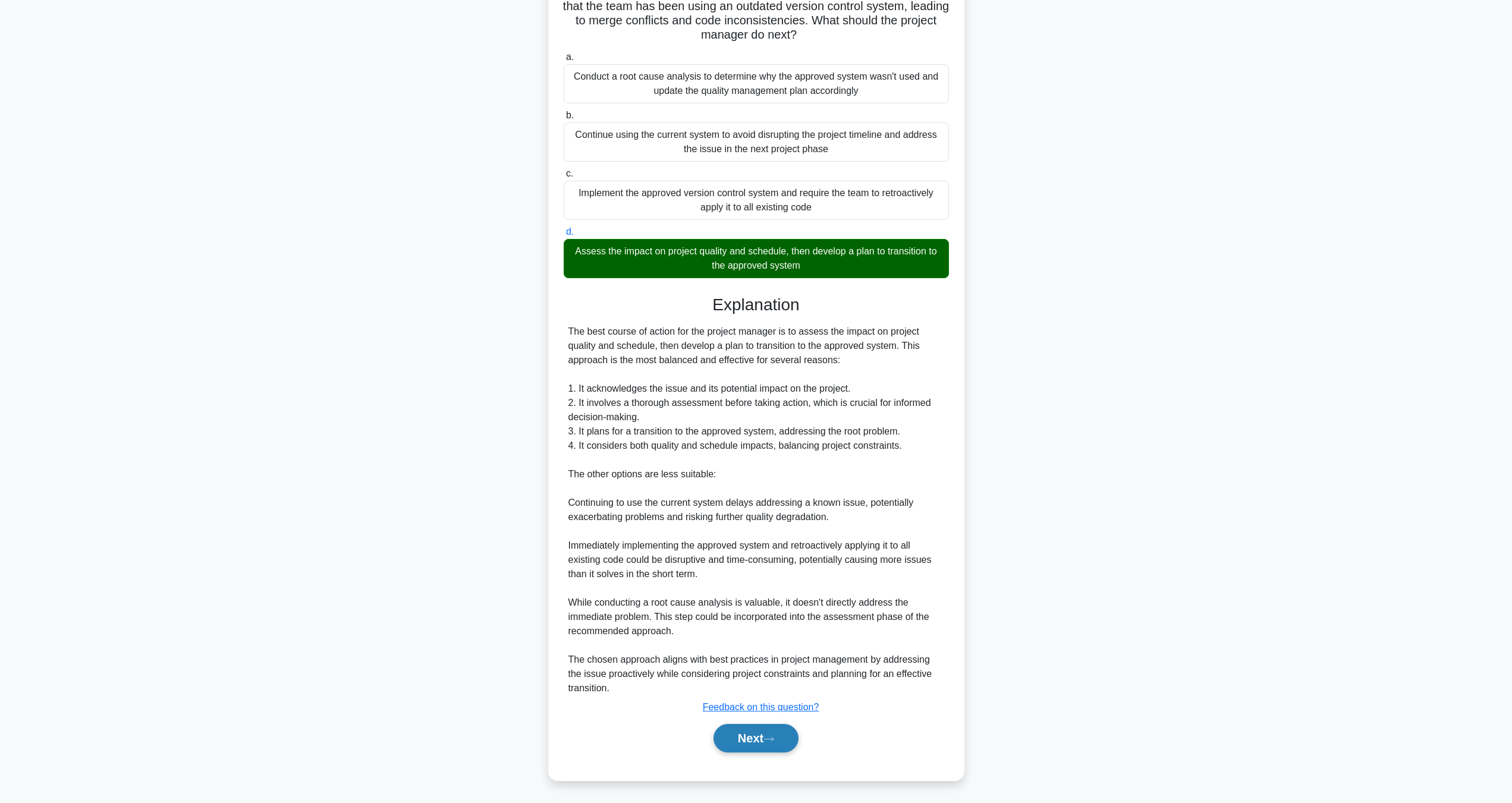
click at [741, 740] on button "Next" at bounding box center [756, 738] width 85 height 28
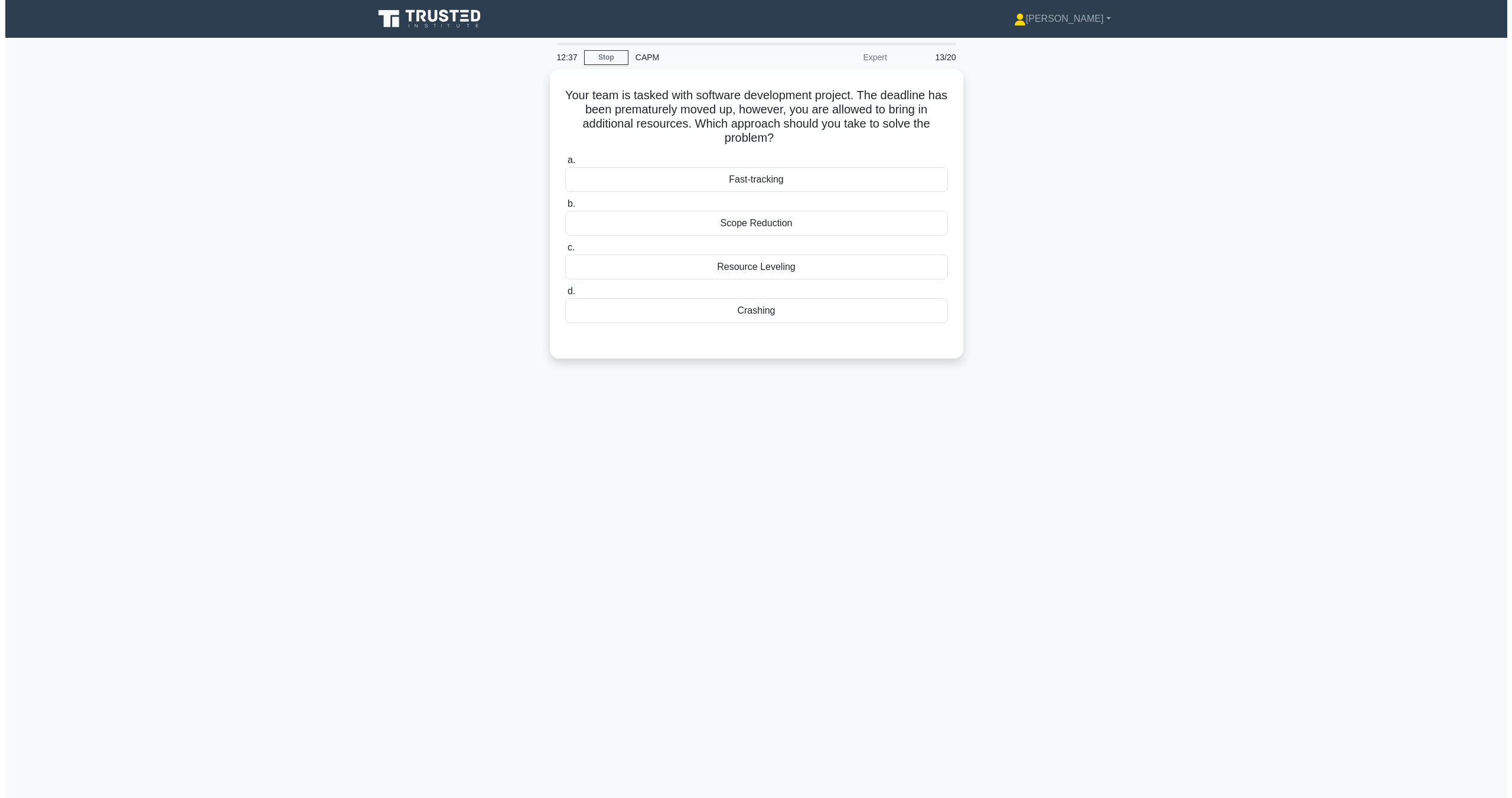
scroll to position [0, 0]
click at [729, 267] on div "Resource Leveling" at bounding box center [756, 264] width 383 height 25
click at [565, 249] on input "c. Resource Leveling" at bounding box center [565, 245] width 0 height 8
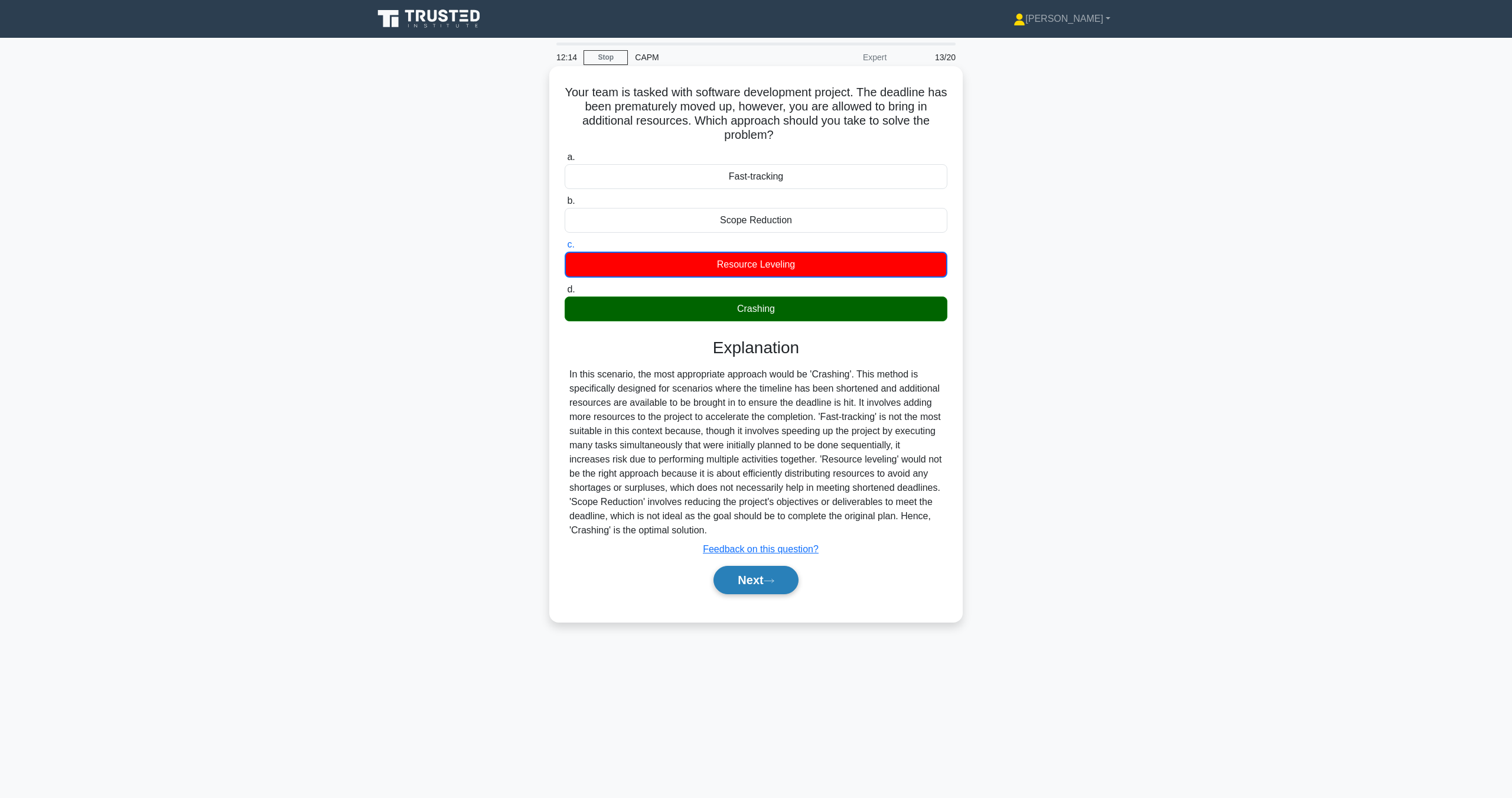
click at [767, 578] on button "Next" at bounding box center [756, 580] width 85 height 28
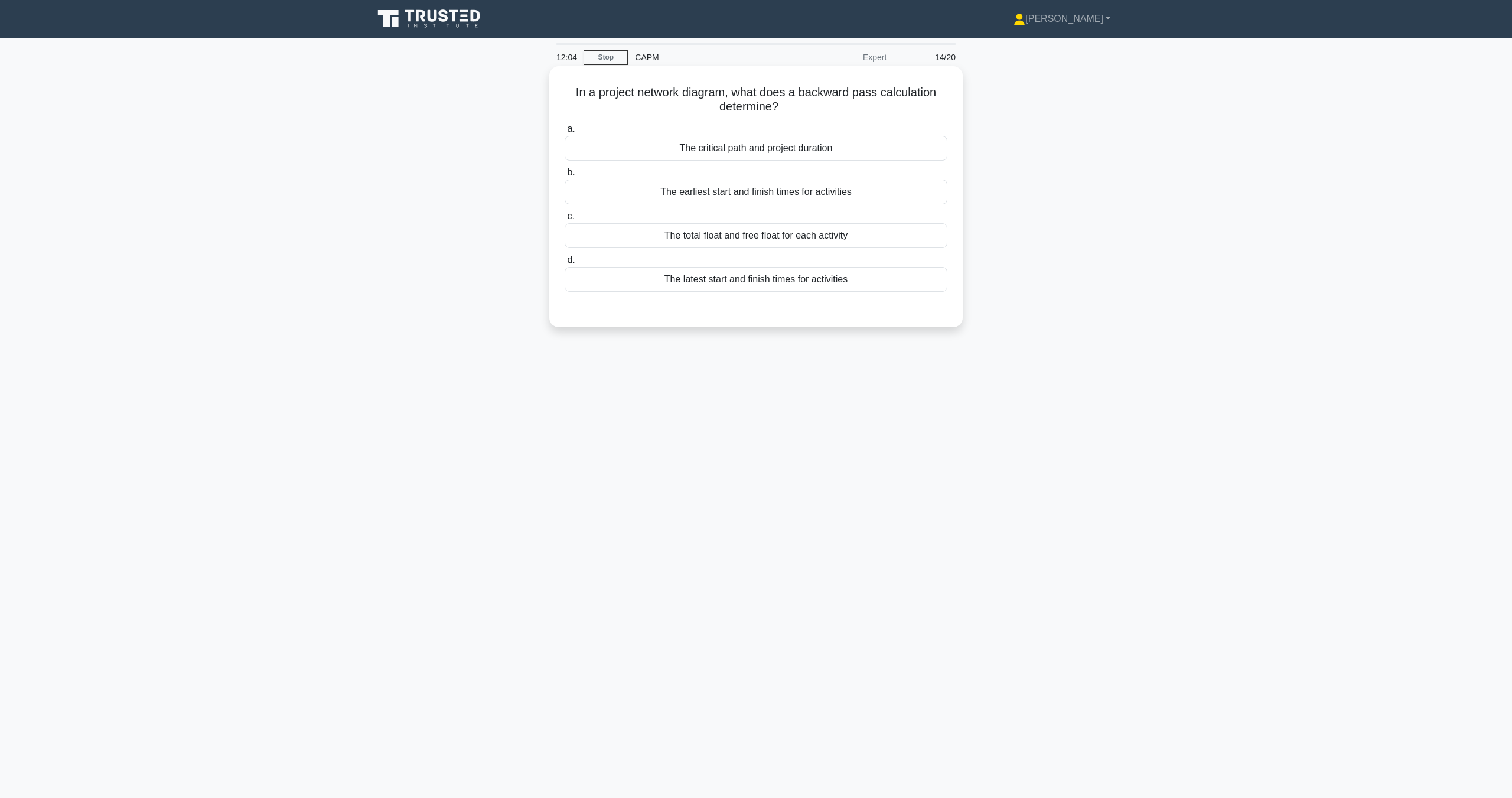
click at [782, 149] on div "The critical path and project duration" at bounding box center [756, 148] width 383 height 25
click at [565, 133] on input "a. The critical path and project duration" at bounding box center [565, 129] width 0 height 8
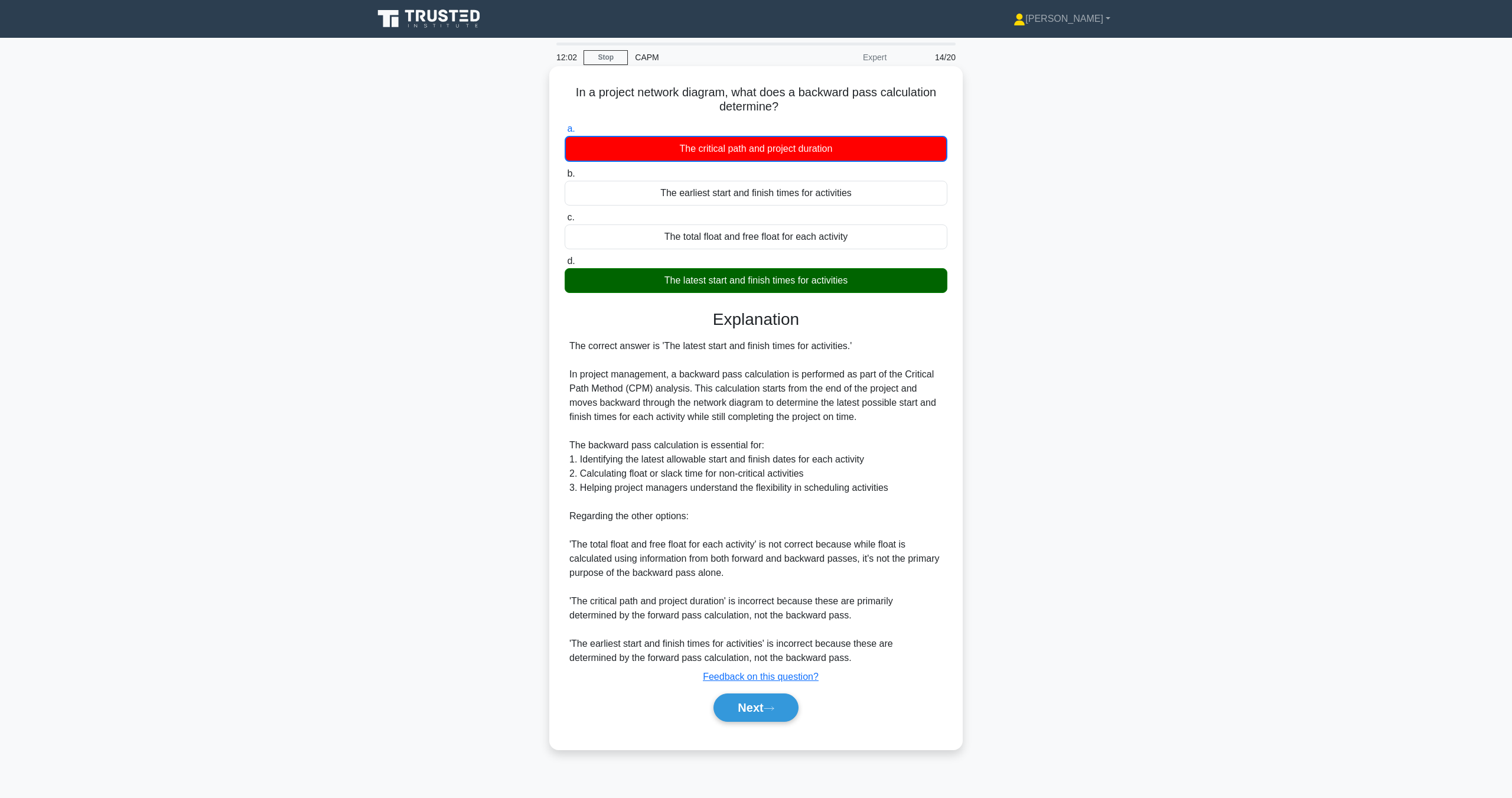
click at [771, 737] on div "In a project network diagram, what does a backward pass calculation determine? …" at bounding box center [756, 407] width 404 height 674
click at [750, 720] on button "Next" at bounding box center [756, 708] width 85 height 28
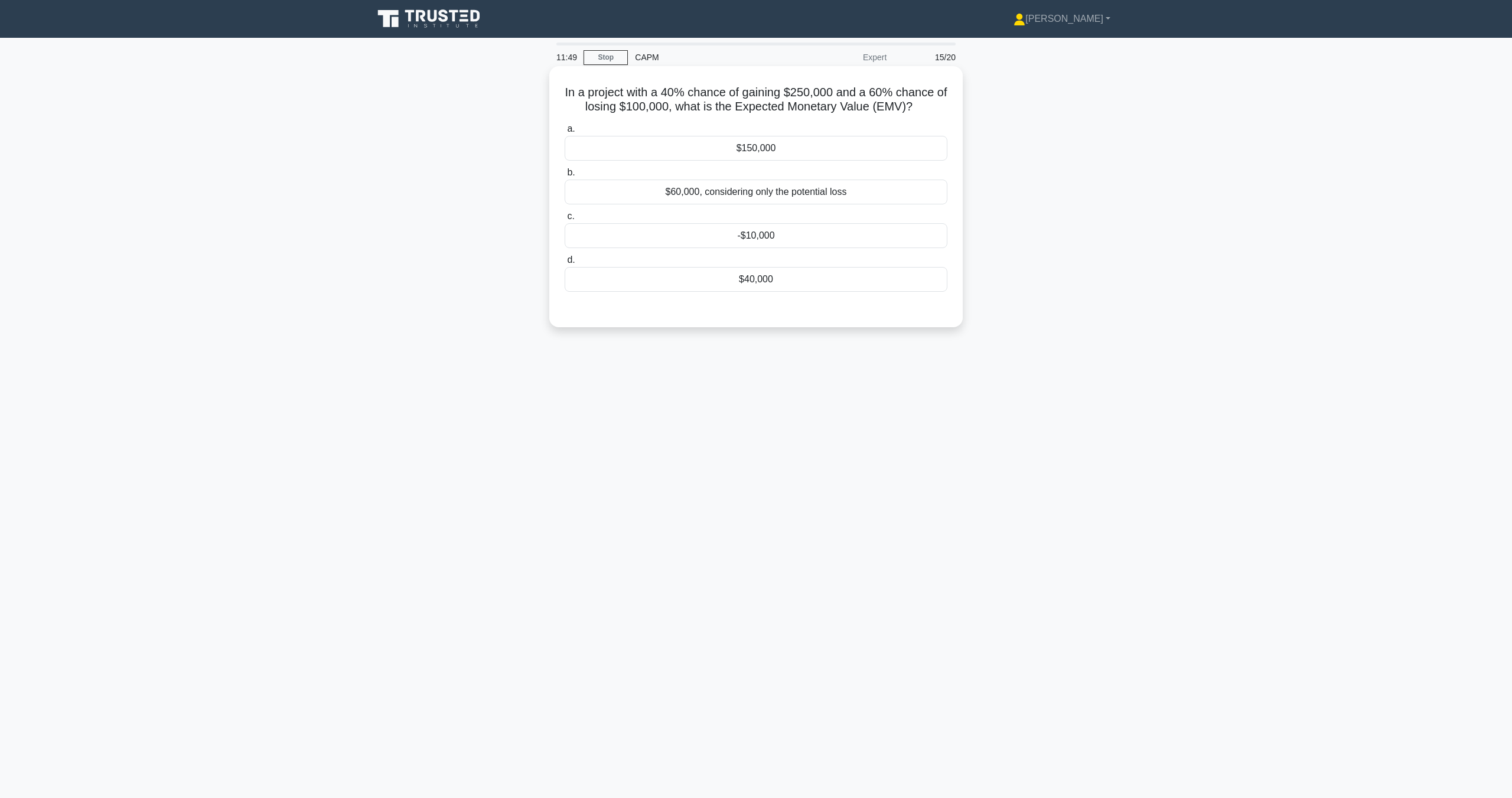
click at [790, 141] on div "$150,000" at bounding box center [756, 148] width 383 height 25
click at [565, 133] on input "a. $150,000" at bounding box center [565, 129] width 0 height 8
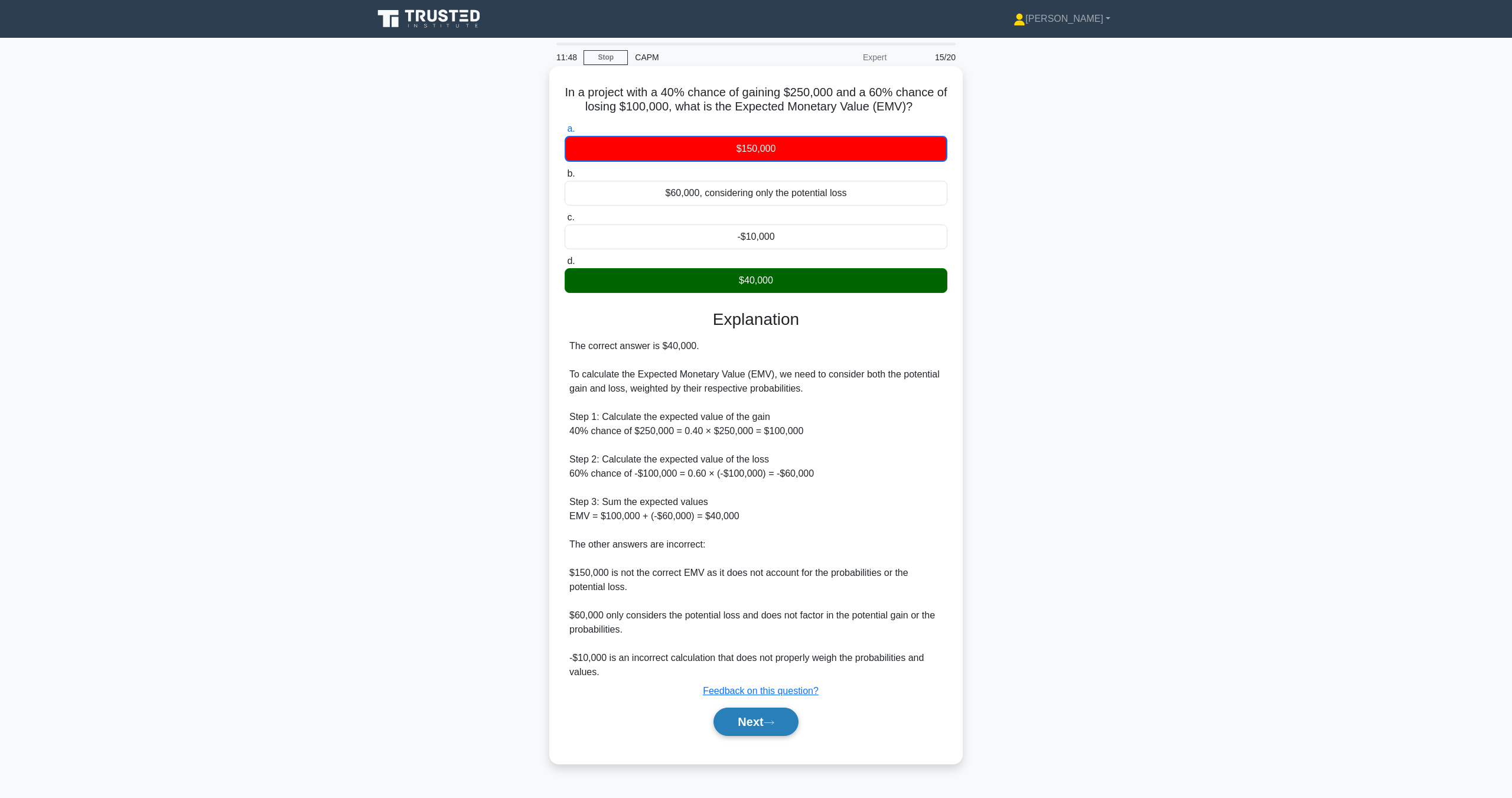
click at [756, 727] on button "Next" at bounding box center [756, 722] width 85 height 28
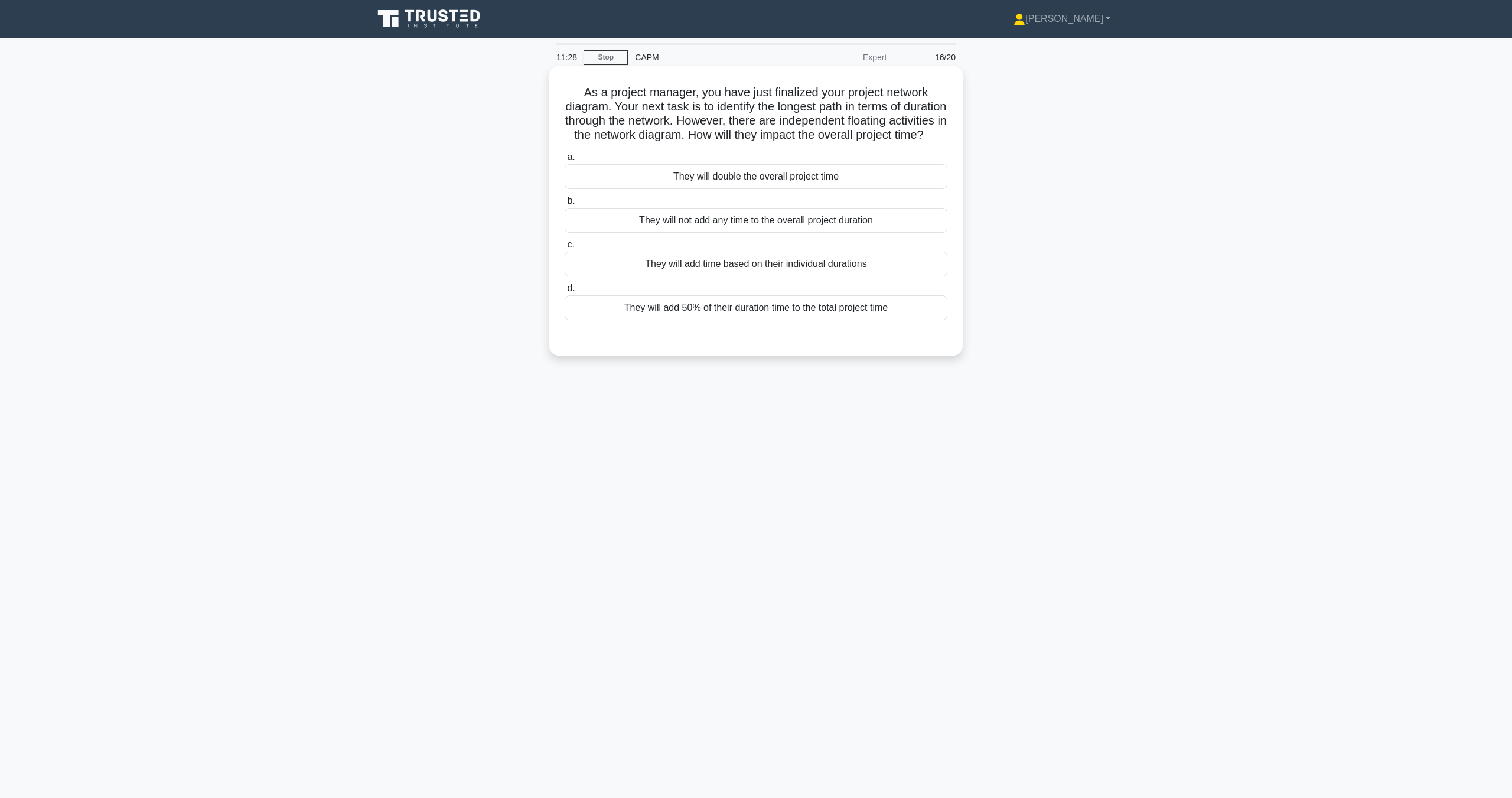
click at [692, 276] on div "They will add time based on their individual durations" at bounding box center [756, 264] width 383 height 25
click at [565, 249] on input "c. They will add time based on their individual durations" at bounding box center [565, 245] width 0 height 8
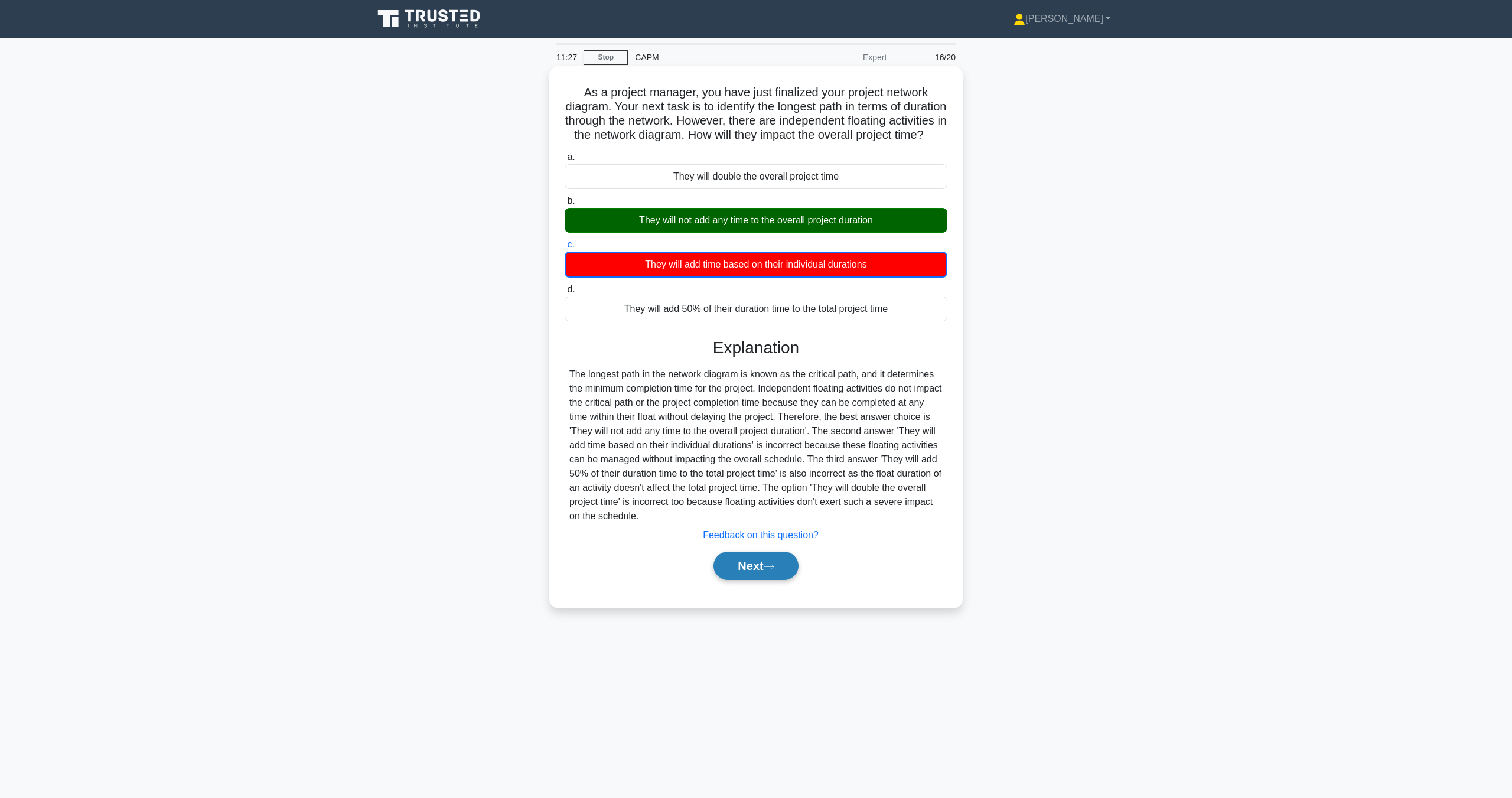
click at [785, 574] on button "Next" at bounding box center [756, 566] width 85 height 28
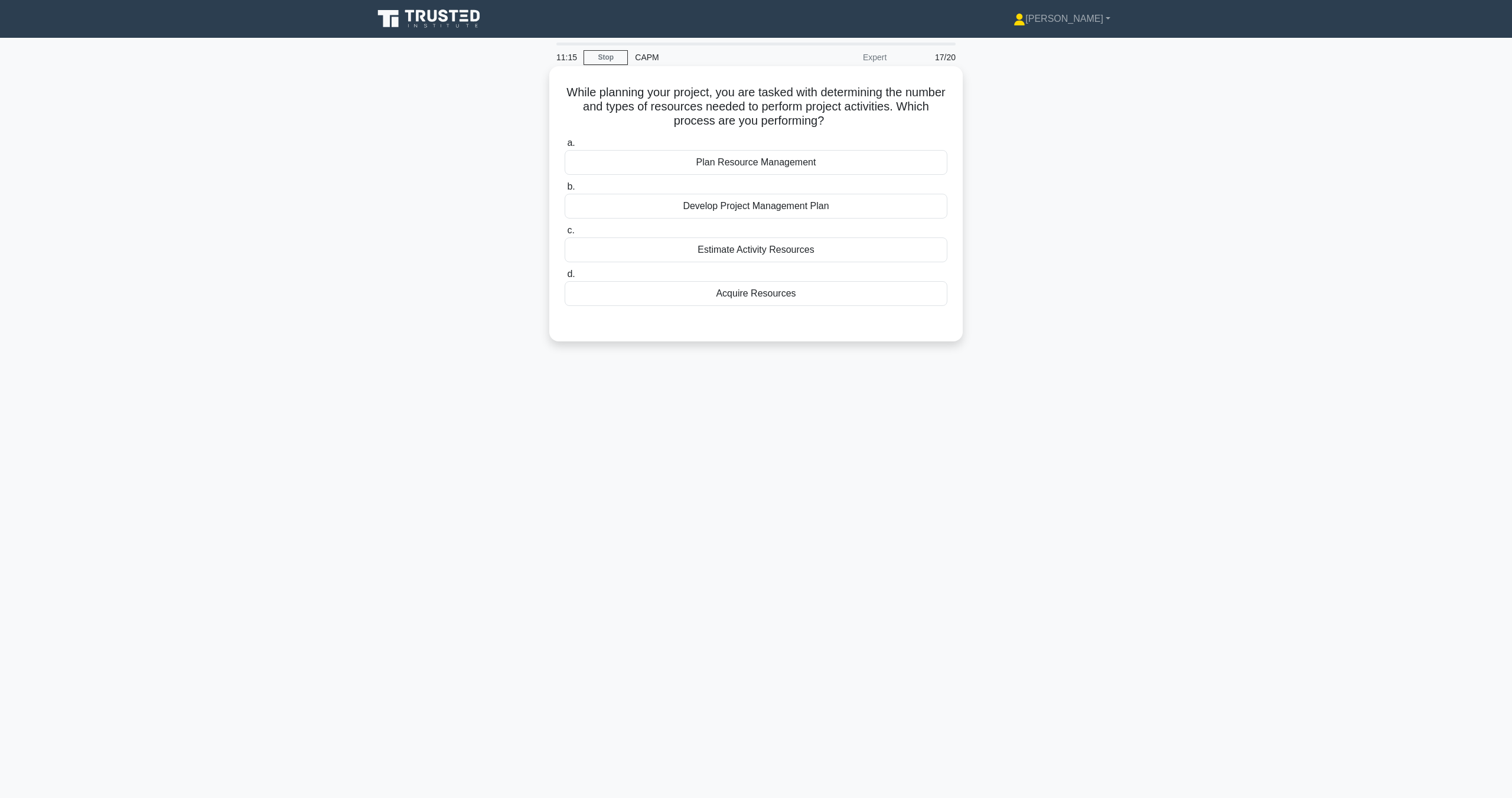
click at [796, 164] on div "Plan Resource Management" at bounding box center [756, 162] width 383 height 25
click at [565, 147] on input "a. Plan Resource Management" at bounding box center [565, 144] width 0 height 8
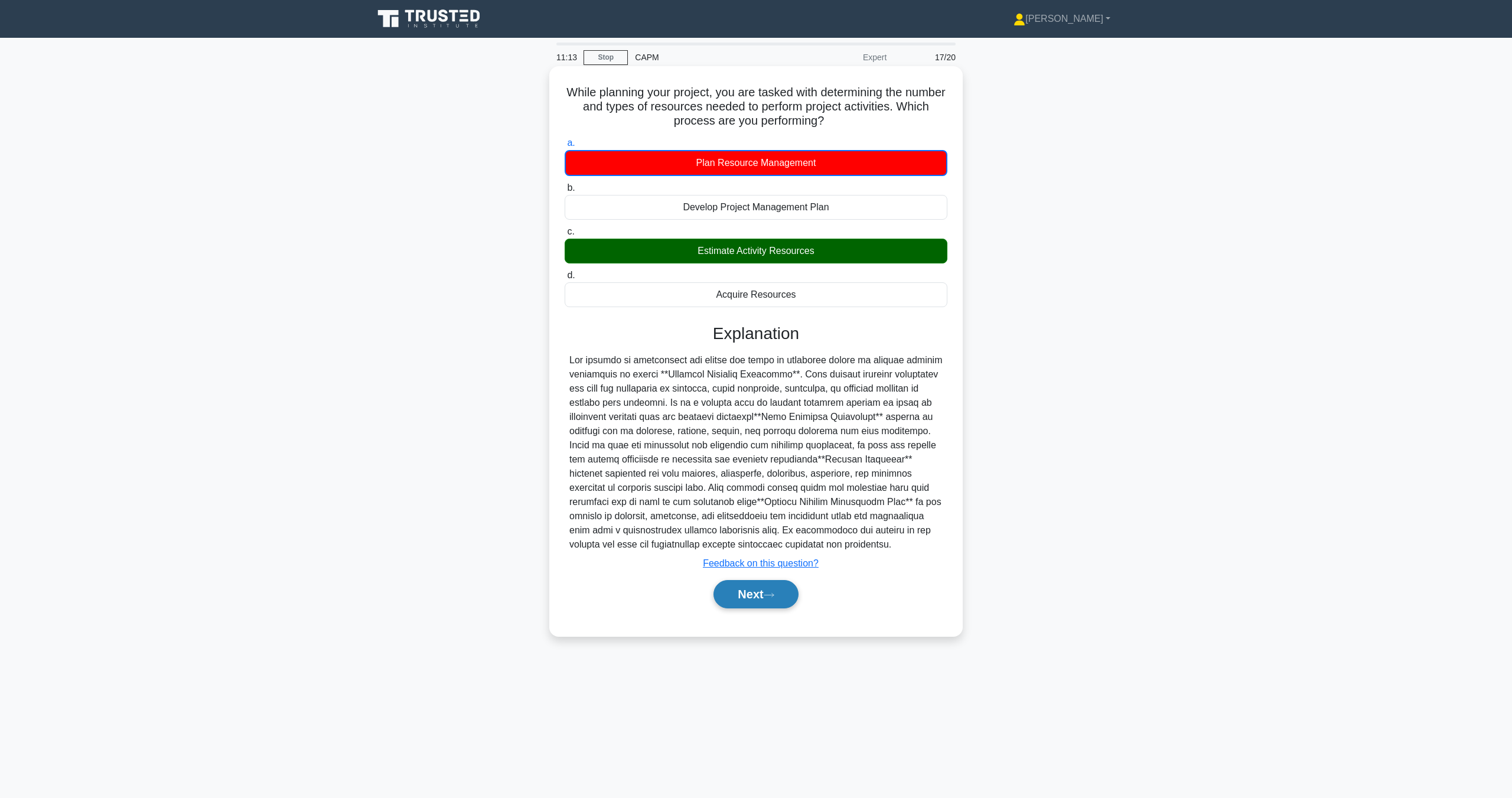
click at [758, 595] on button "Next" at bounding box center [756, 594] width 85 height 28
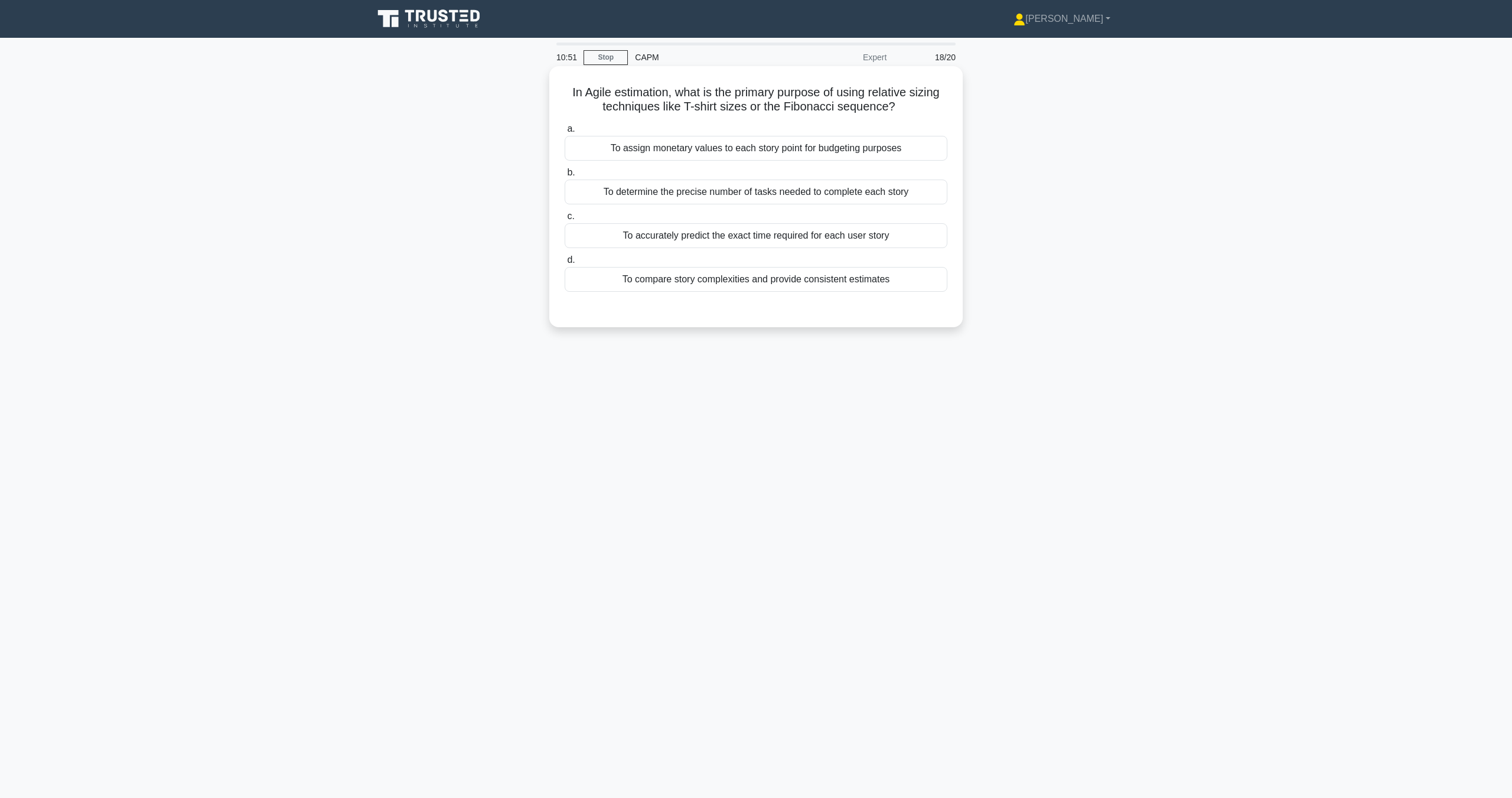
click at [710, 281] on div "To compare story complexities and provide consistent estimates" at bounding box center [756, 279] width 383 height 25
click at [565, 264] on input "d. To compare story complexities and provide consistent estimates" at bounding box center [565, 261] width 0 height 8
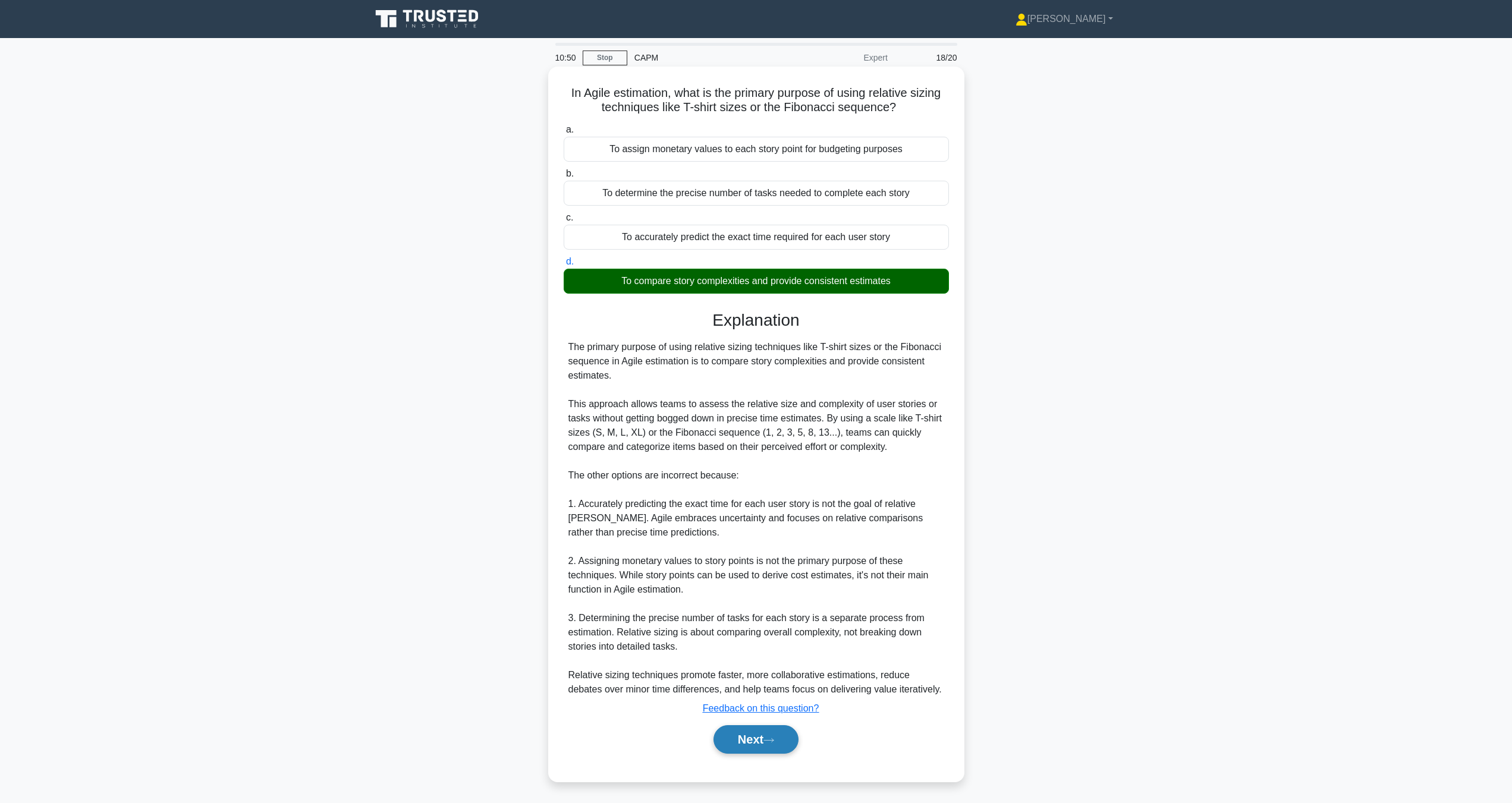
click at [787, 734] on button "Next" at bounding box center [756, 739] width 85 height 28
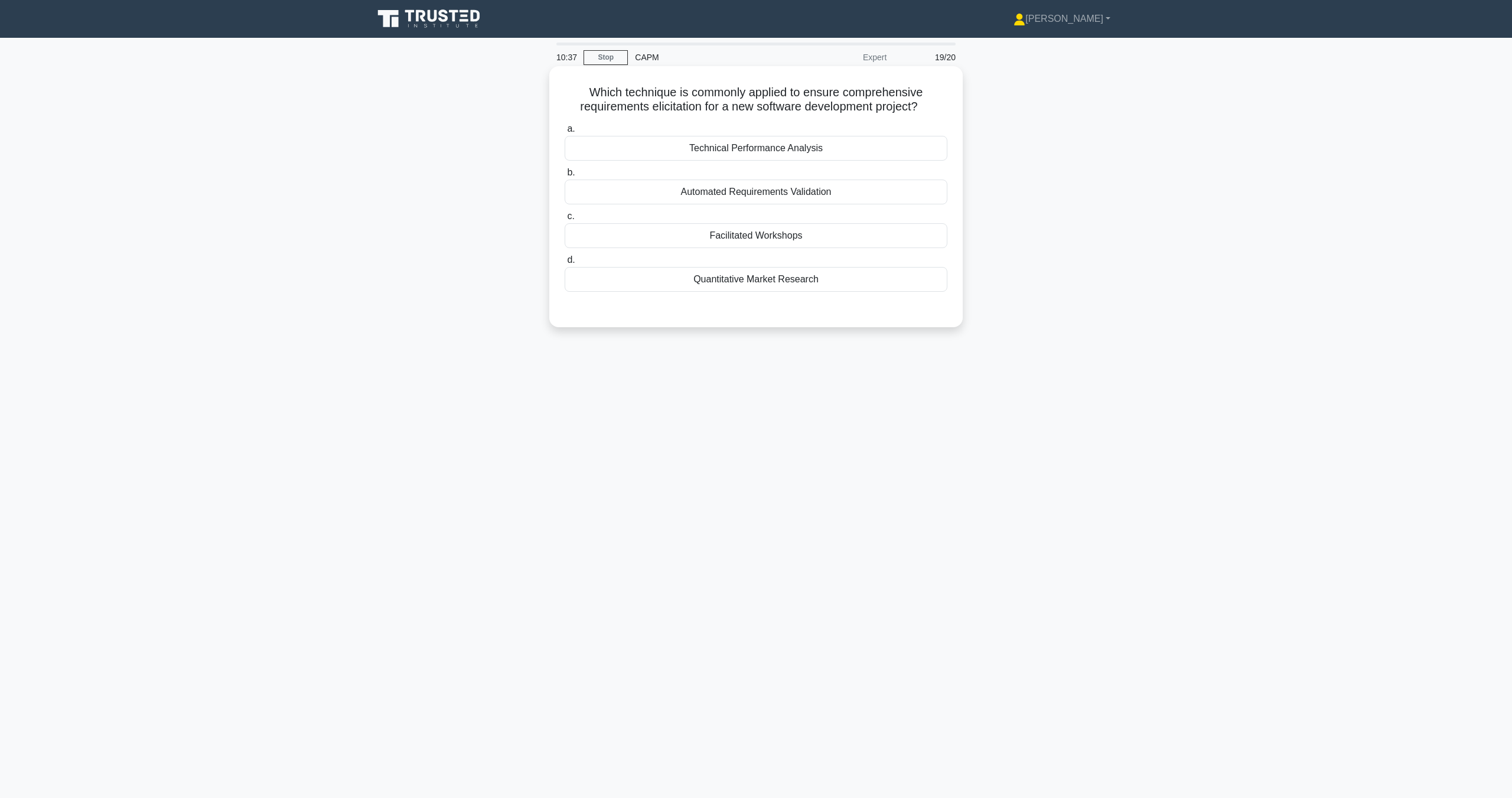
click at [777, 151] on div "Technical Performance Analysis" at bounding box center [756, 148] width 383 height 25
click at [565, 133] on input "a. Technical Performance Analysis" at bounding box center [565, 129] width 0 height 8
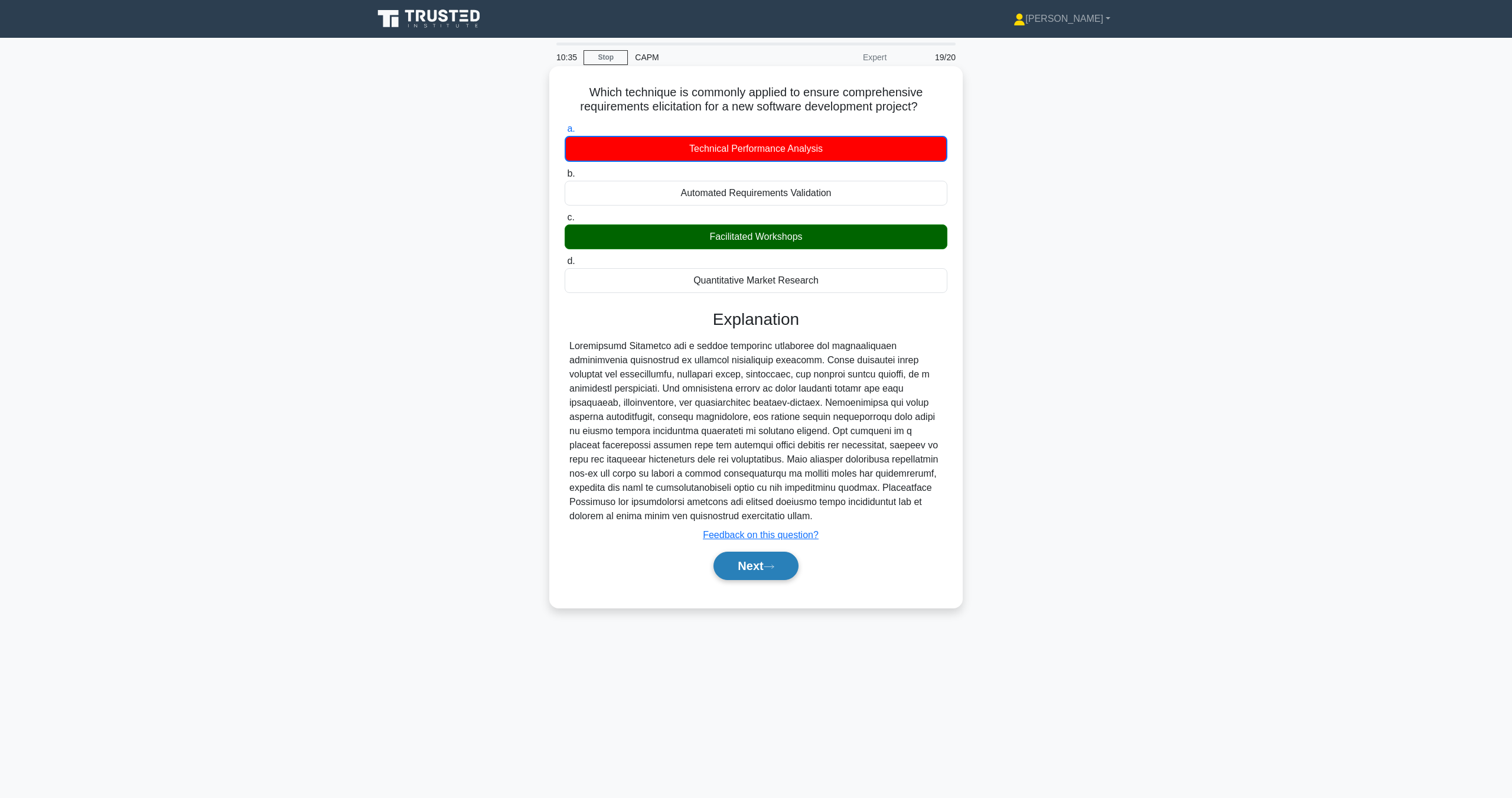
click at [753, 561] on button "Next" at bounding box center [756, 566] width 85 height 28
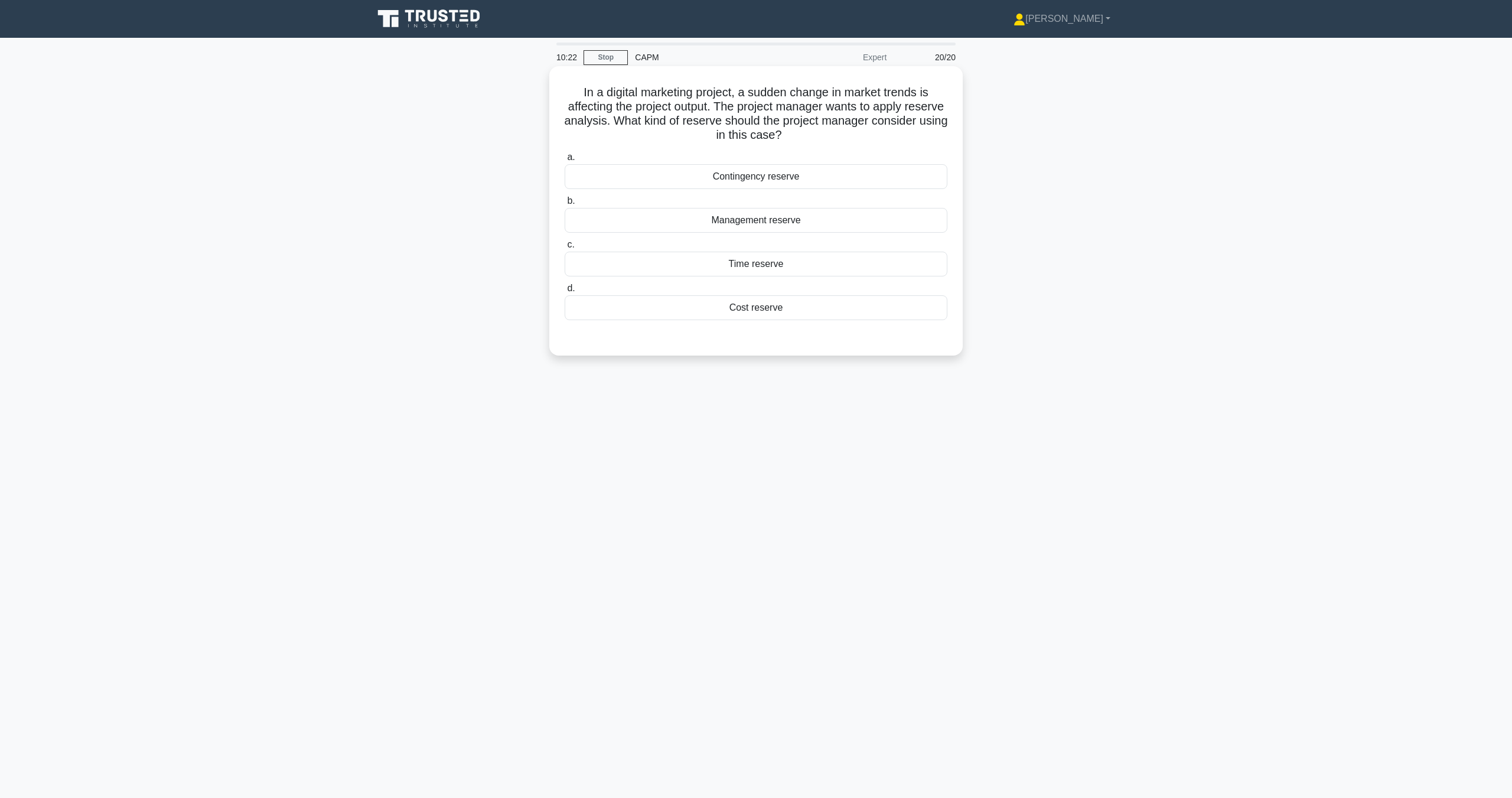
click at [767, 312] on div "Cost reserve" at bounding box center [756, 308] width 383 height 25
click at [565, 293] on input "d. Cost reserve" at bounding box center [565, 289] width 0 height 8
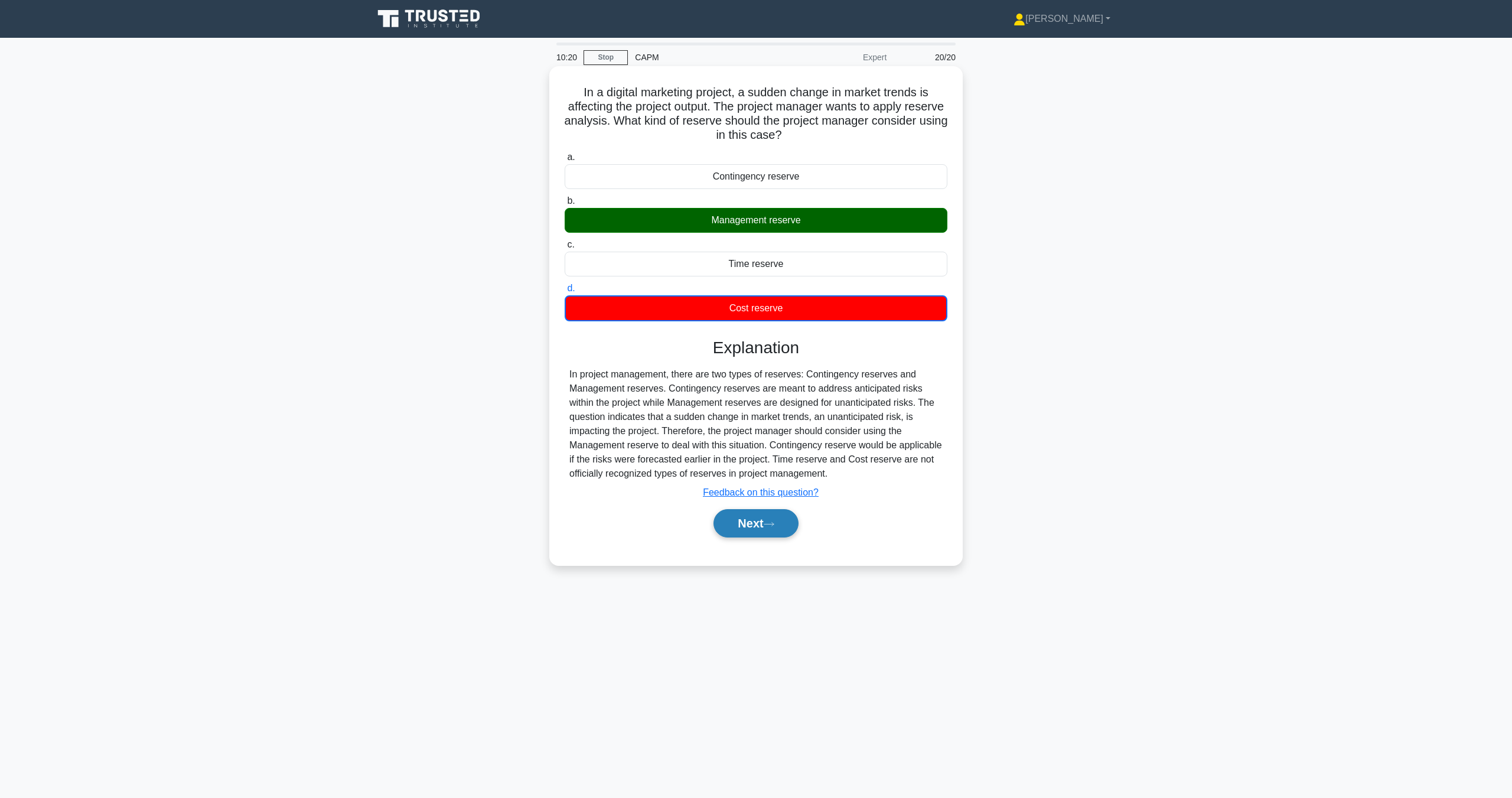
click at [783, 530] on button "Next" at bounding box center [756, 523] width 85 height 28
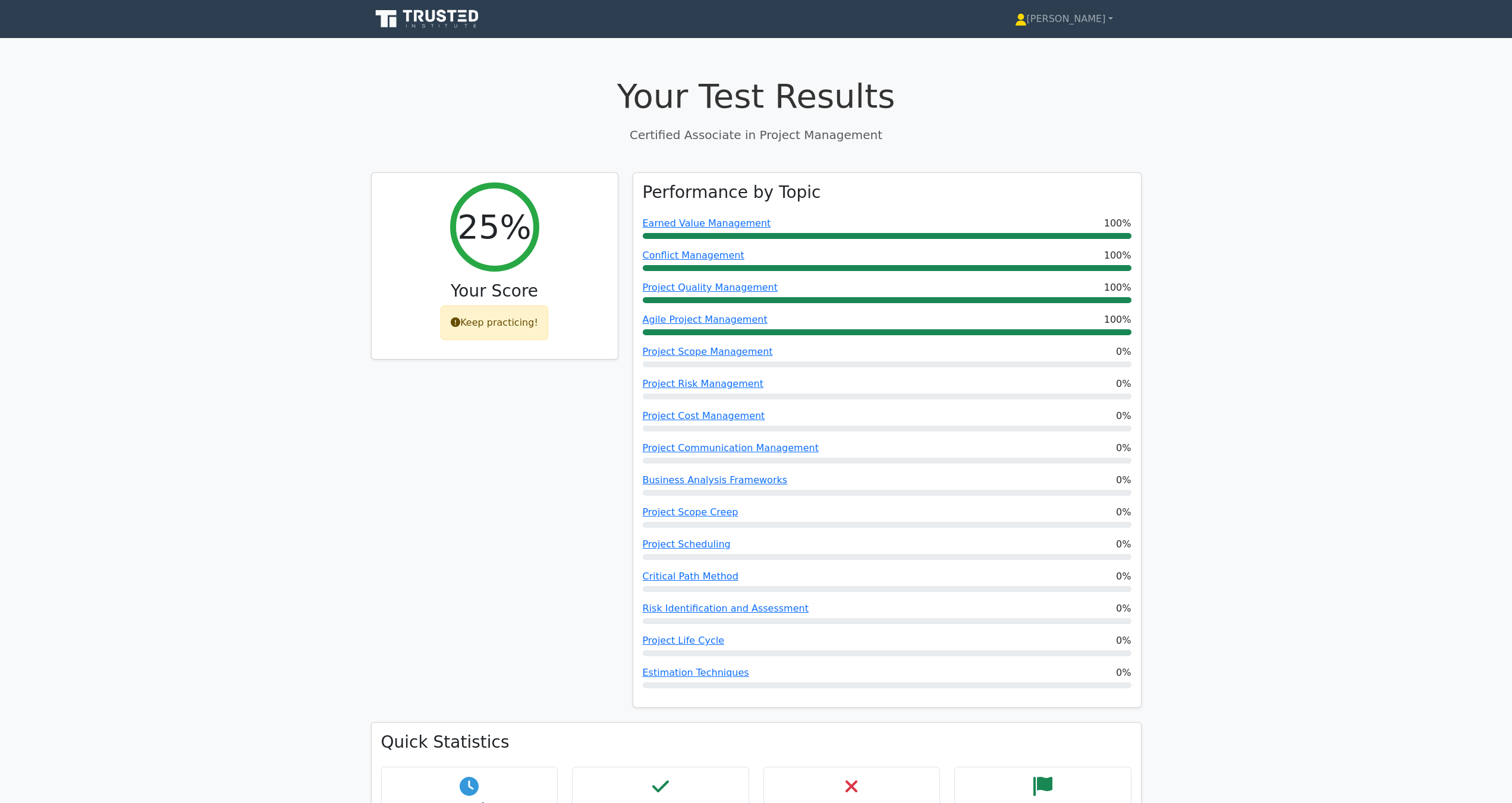
click at [404, 11] on icon at bounding box center [408, 16] width 9 height 12
